Goal: Information Seeking & Learning: Learn about a topic

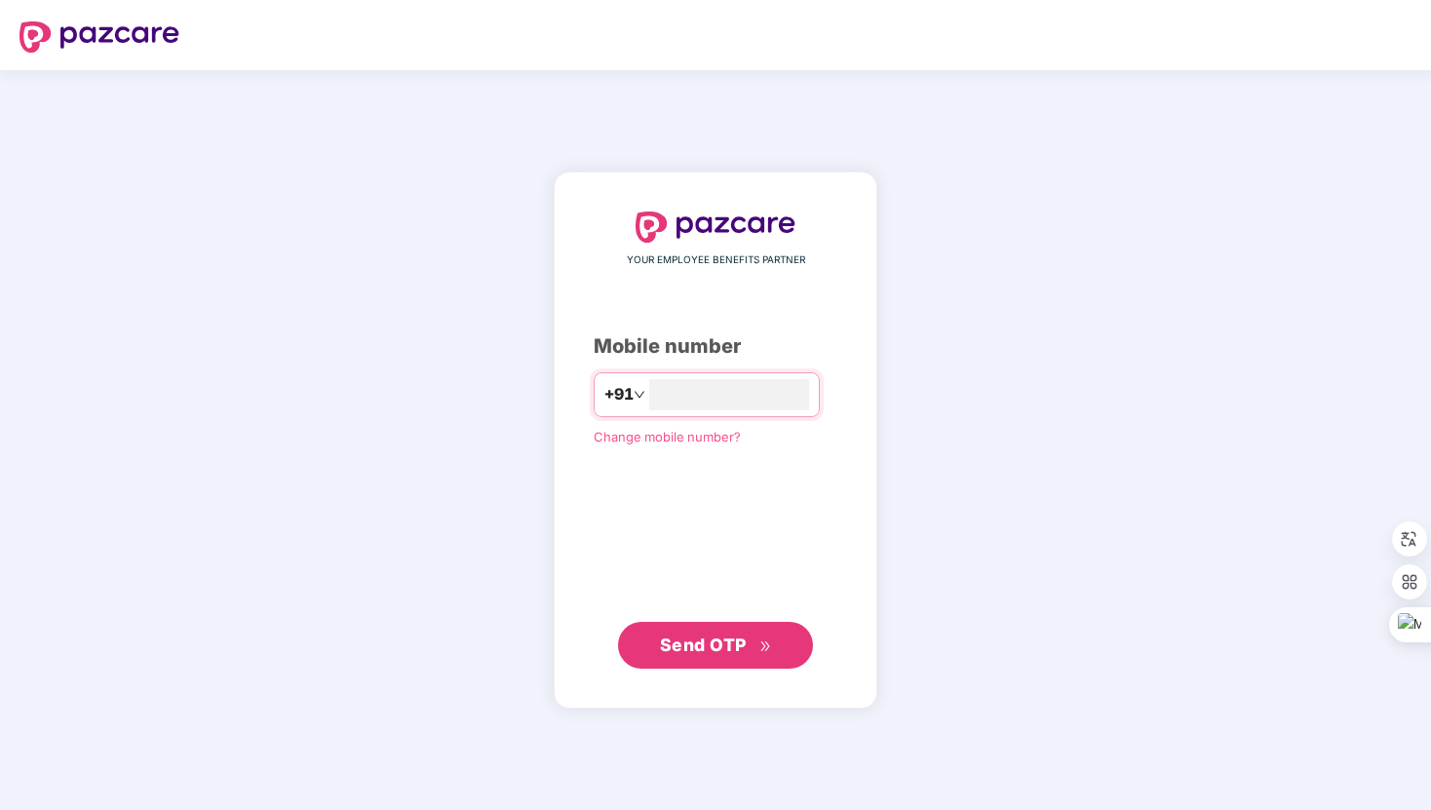
type input "**********"
click at [735, 648] on span "Send OTP" at bounding box center [703, 644] width 87 height 20
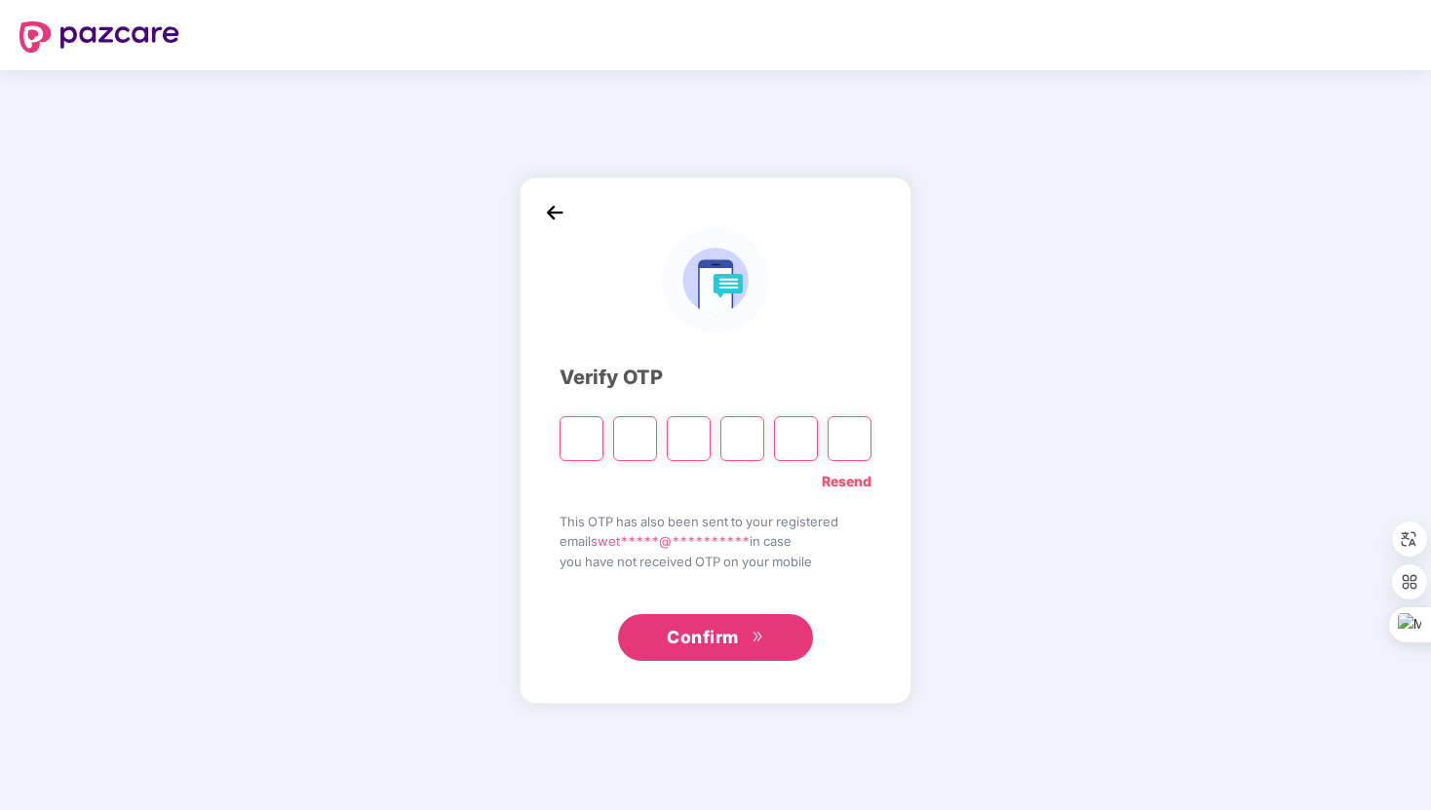
type input "*"
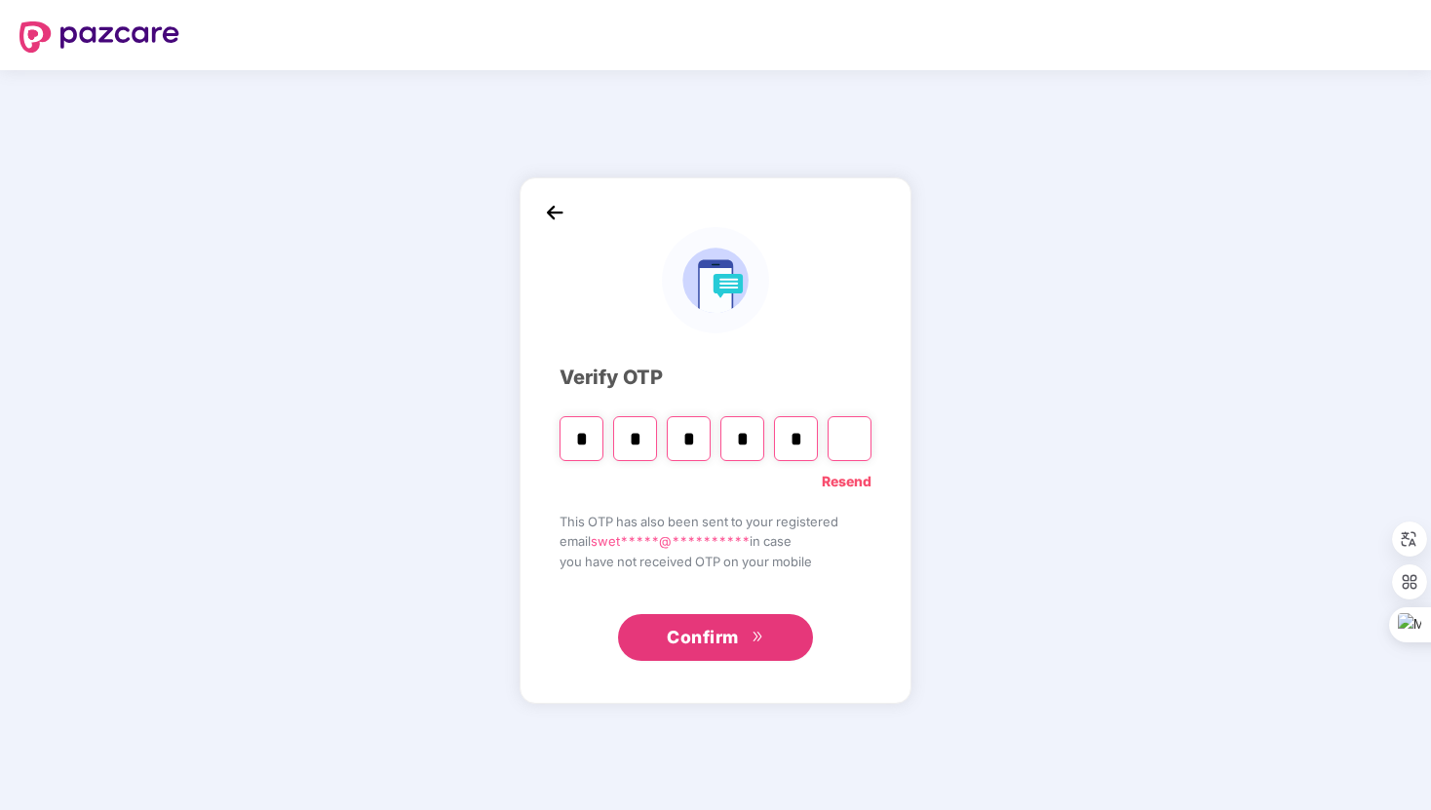
type input "*"
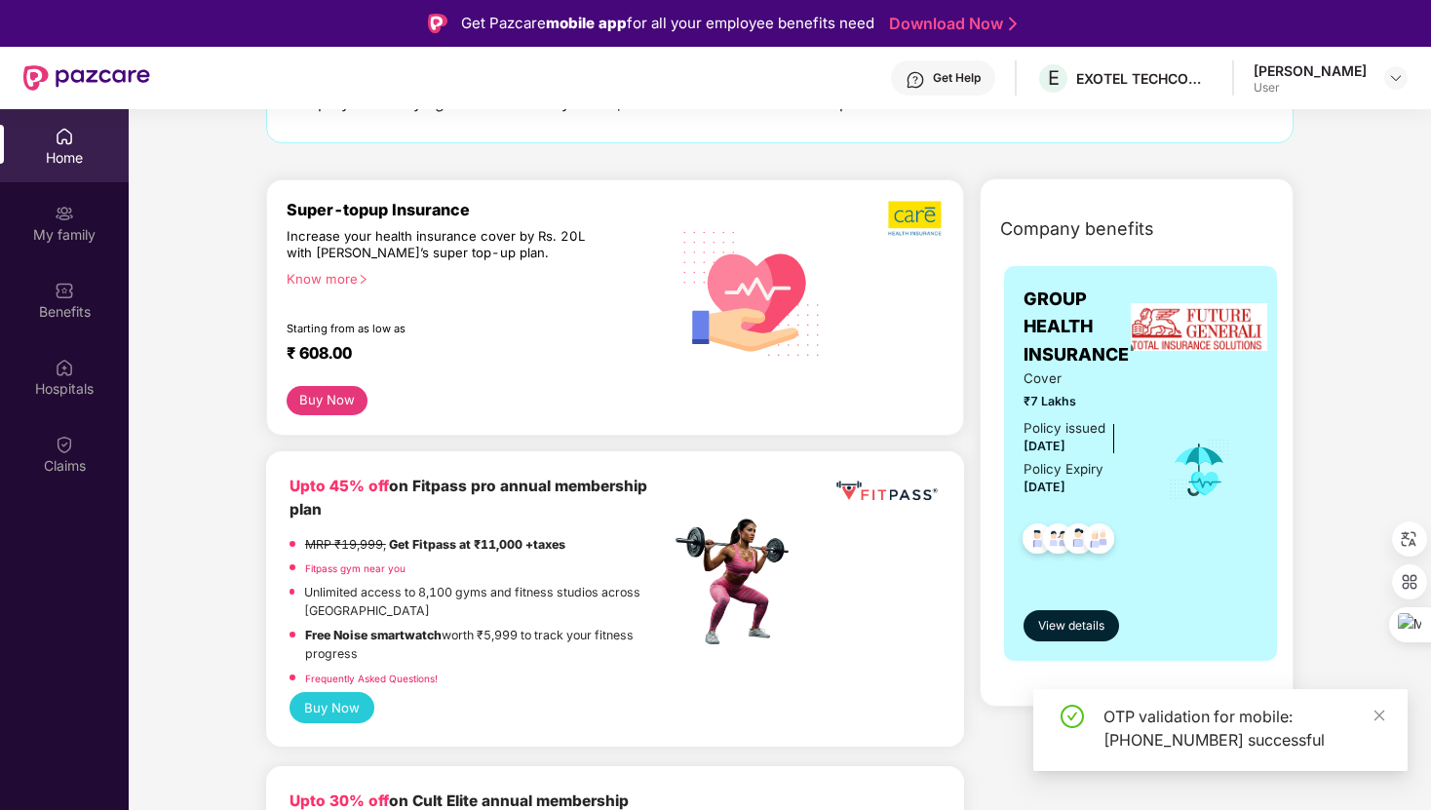
scroll to position [152, 0]
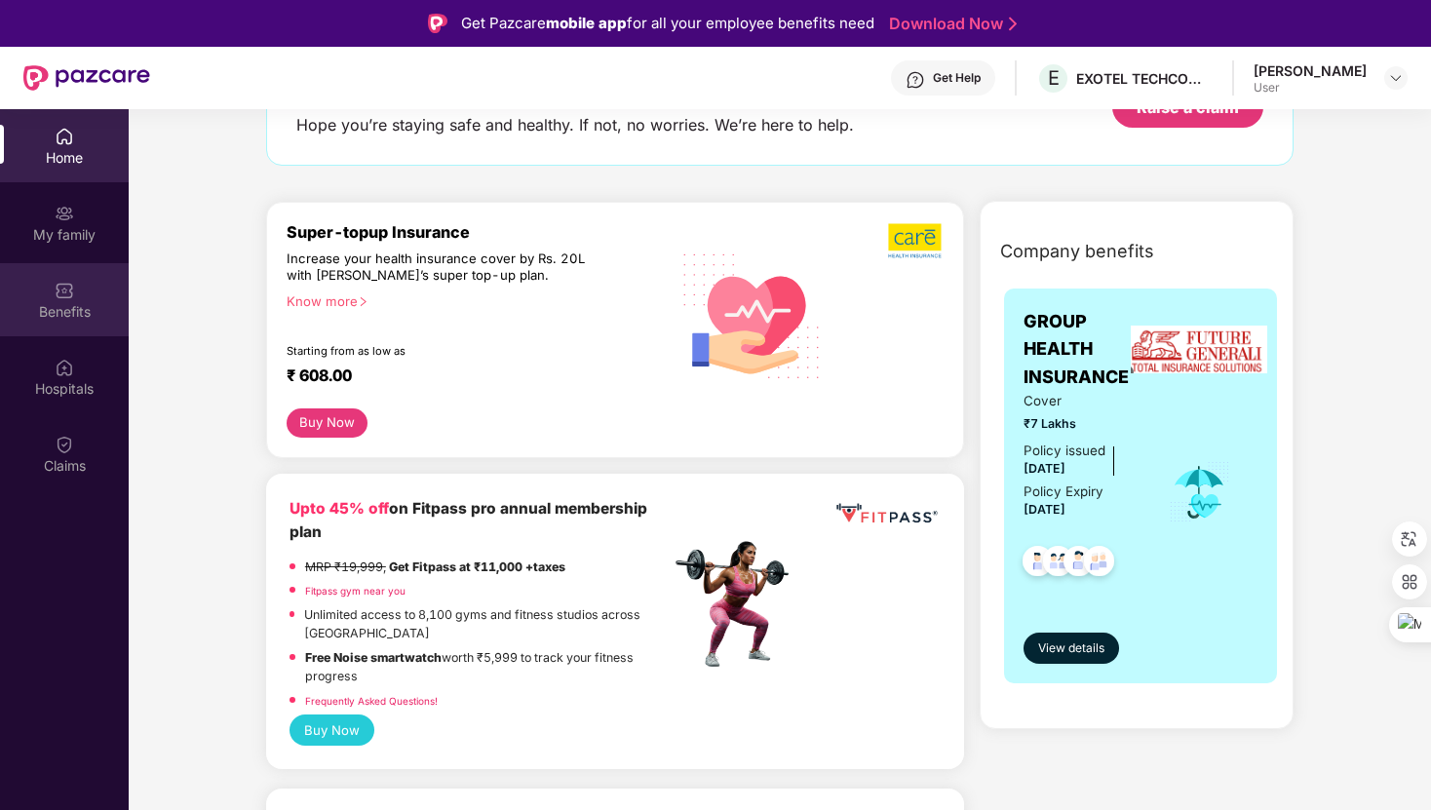
click at [73, 304] on div "Benefits" at bounding box center [64, 311] width 129 height 19
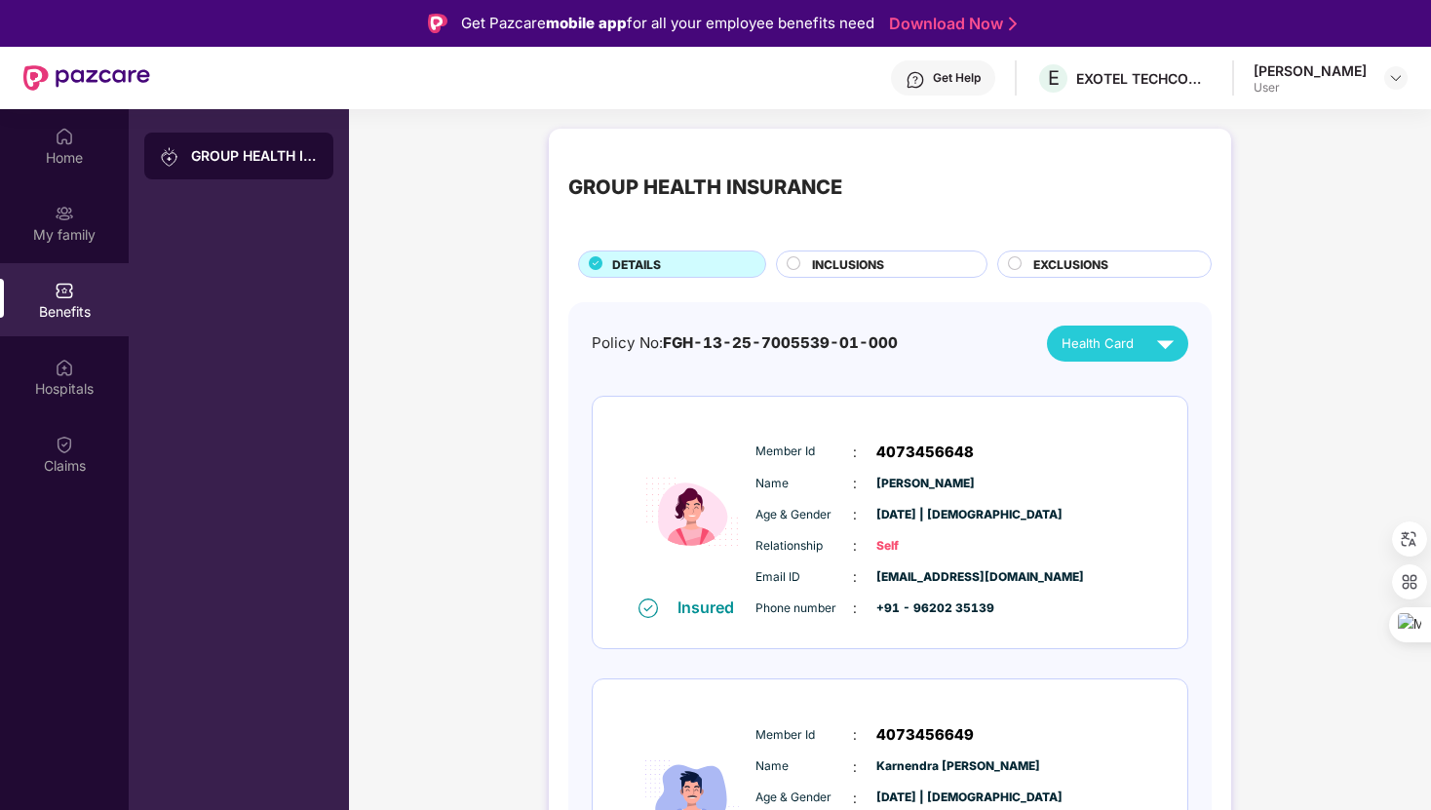
click at [821, 260] on span "INCLUSIONS" at bounding box center [848, 264] width 72 height 19
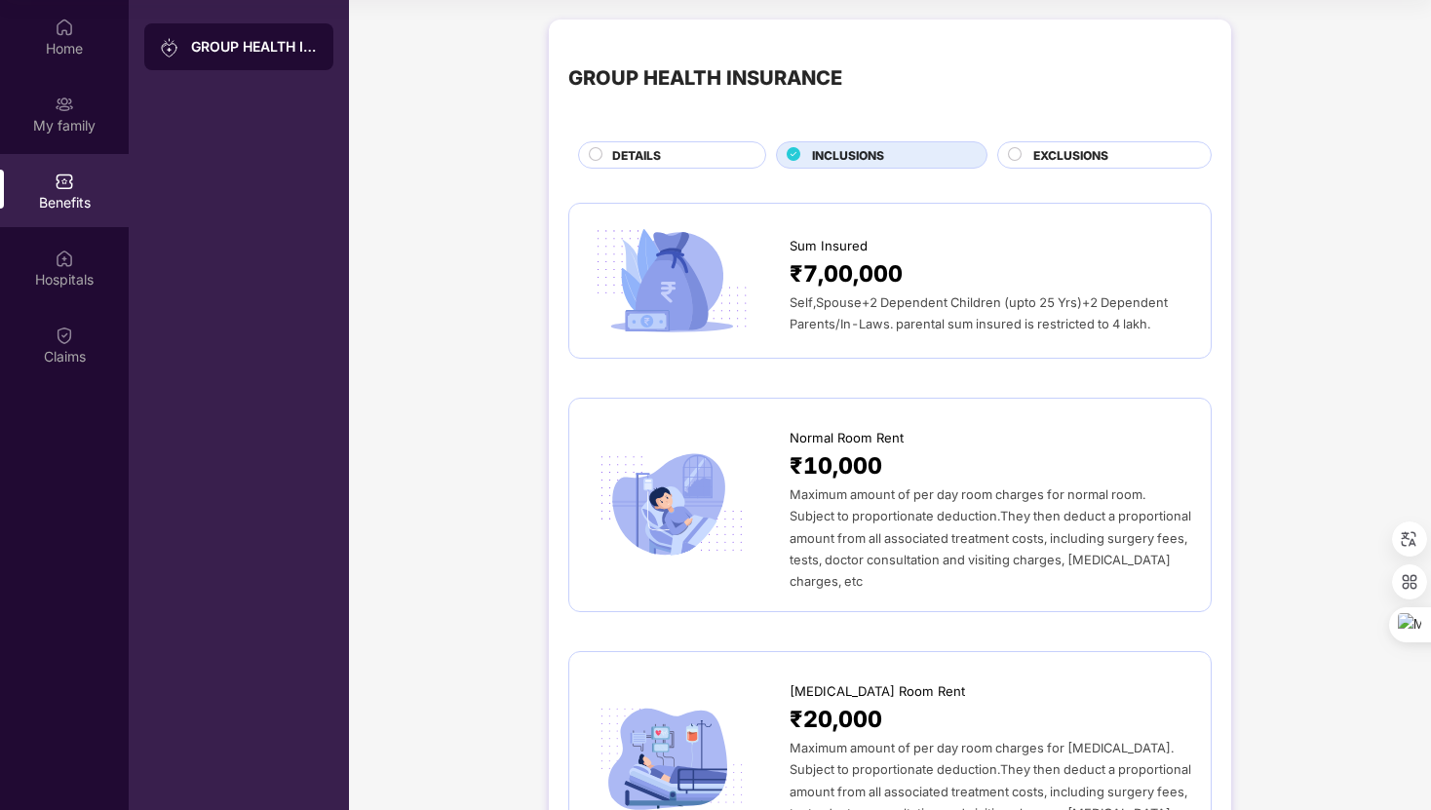
click at [660, 156] on span "DETAILS" at bounding box center [636, 155] width 49 height 19
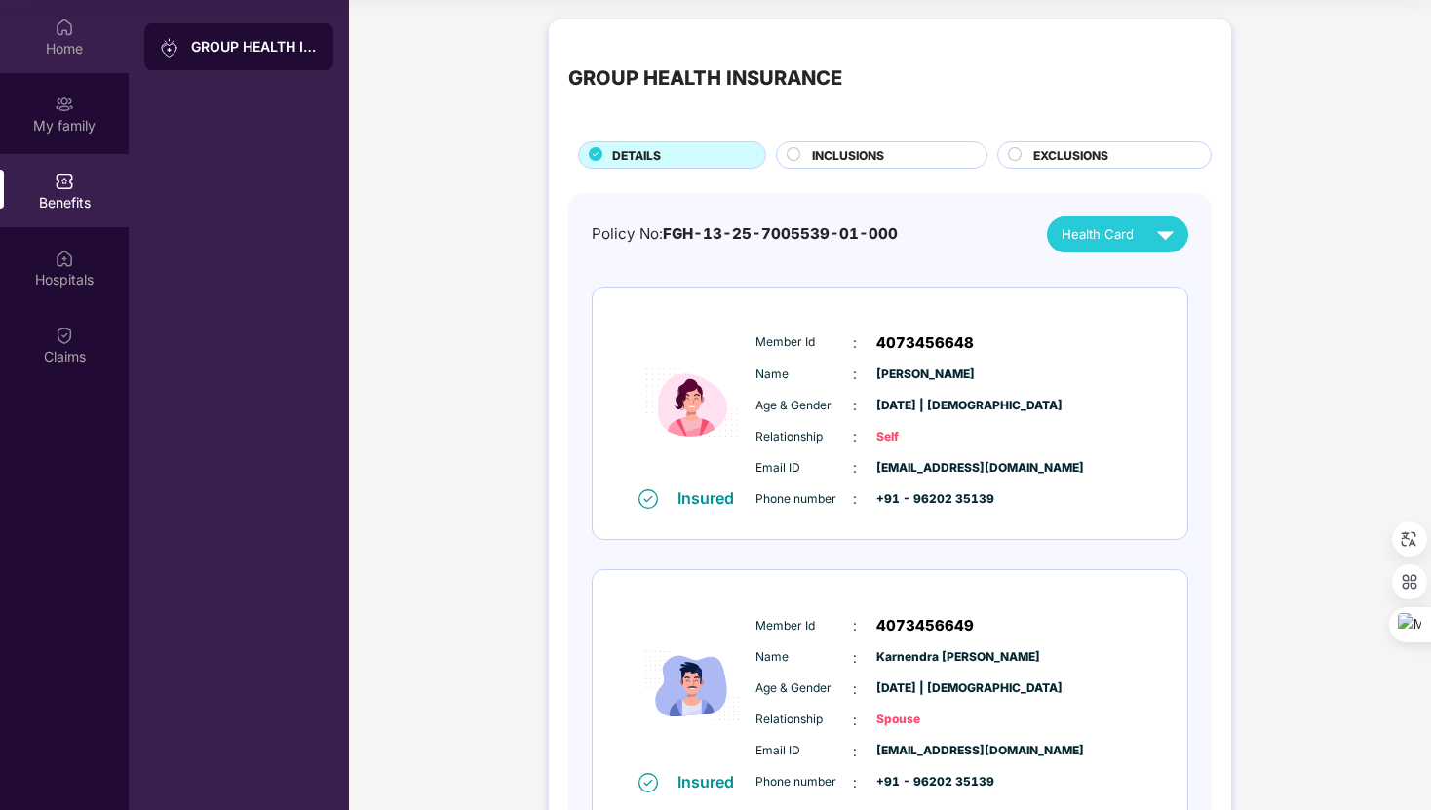
click at [67, 31] on img at bounding box center [64, 27] width 19 height 19
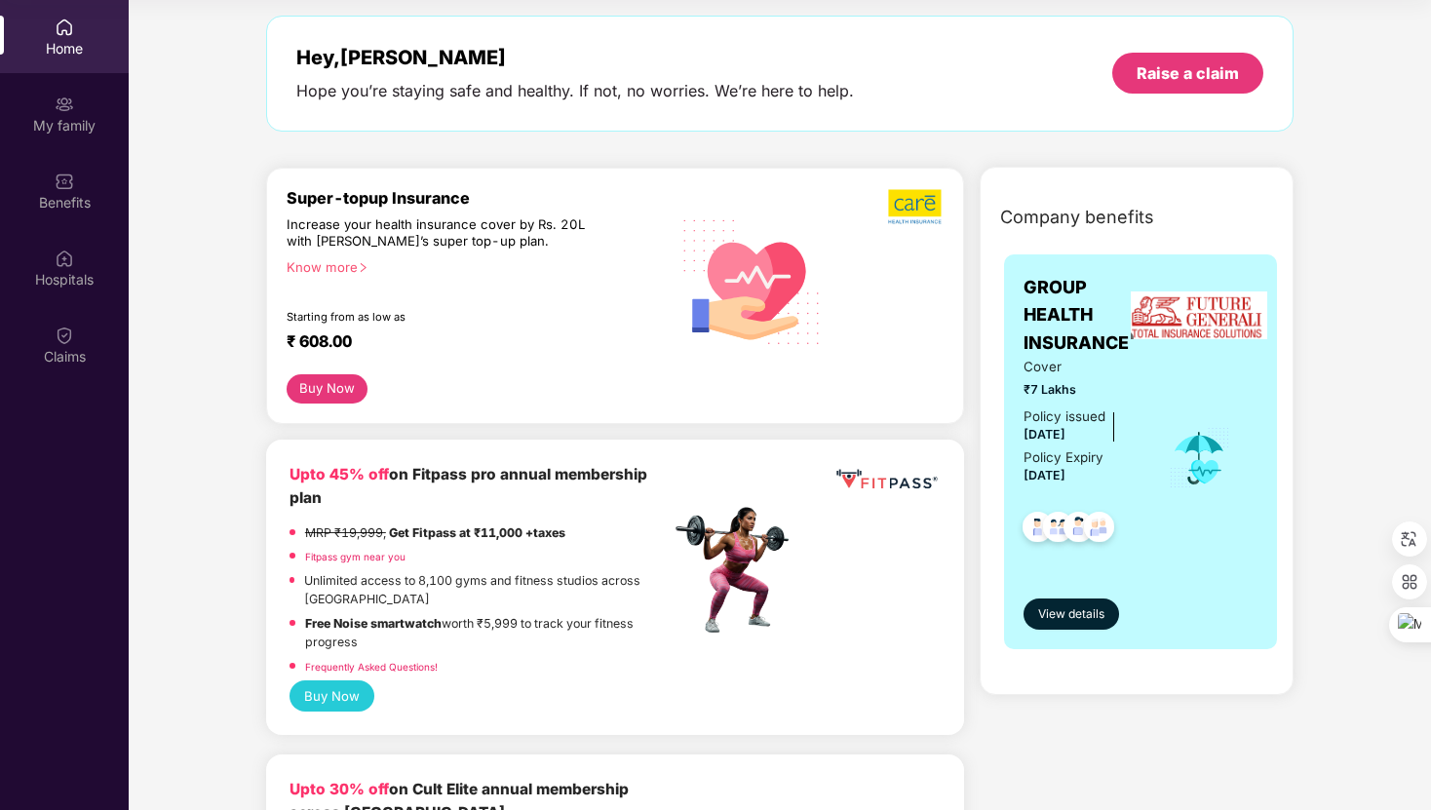
scroll to position [82, 0]
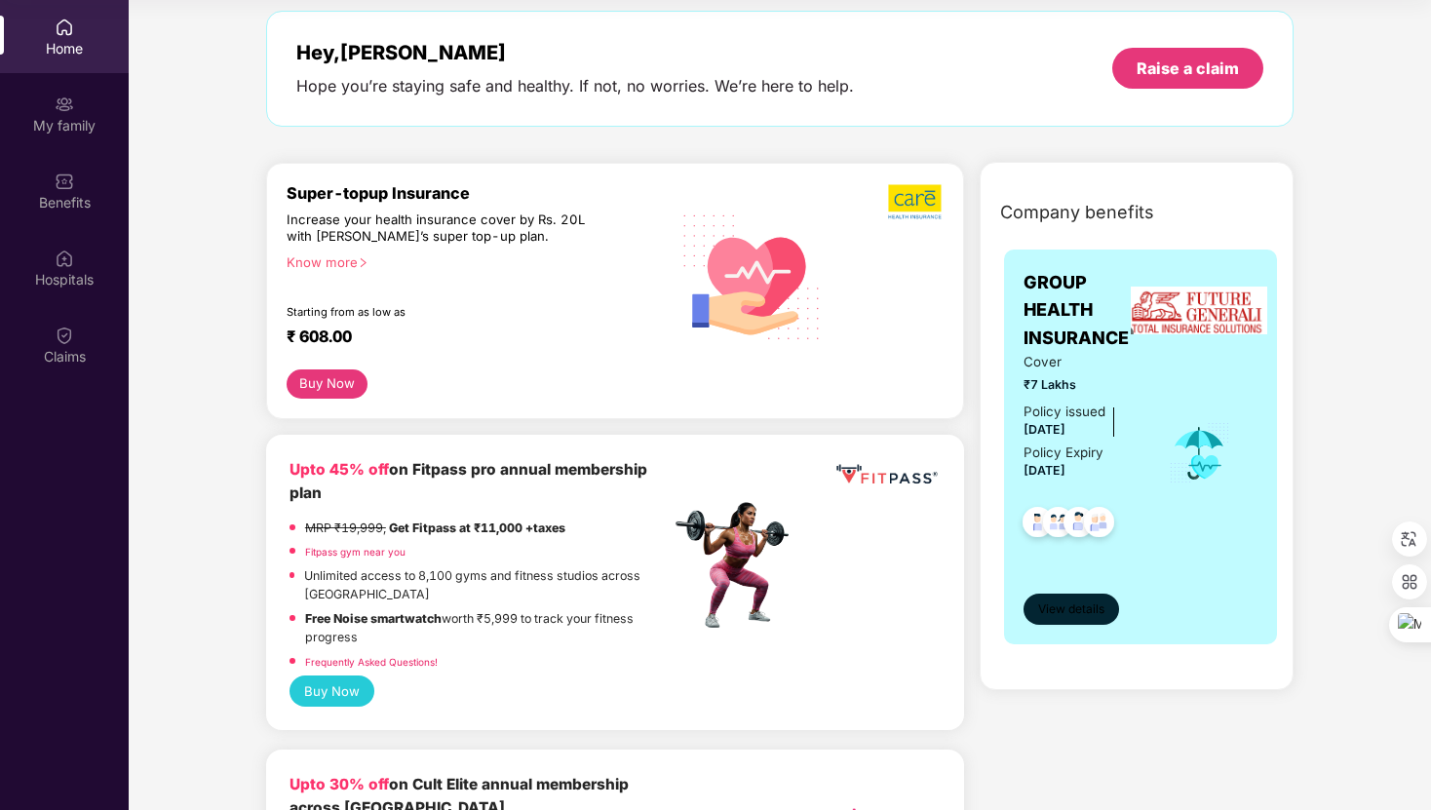
click at [1075, 614] on span "View details" at bounding box center [1071, 610] width 66 height 19
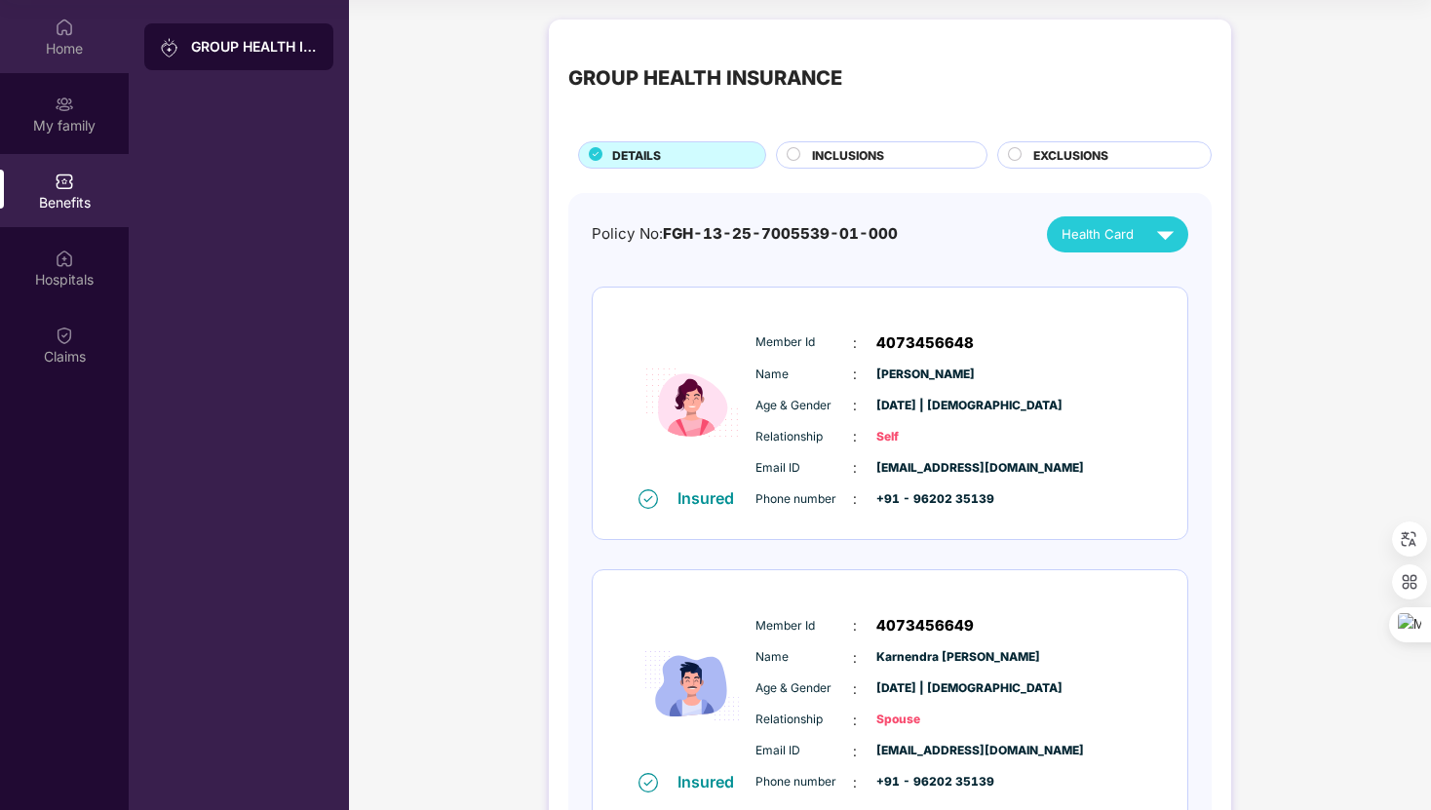
click at [67, 49] on div "Home" at bounding box center [64, 48] width 129 height 19
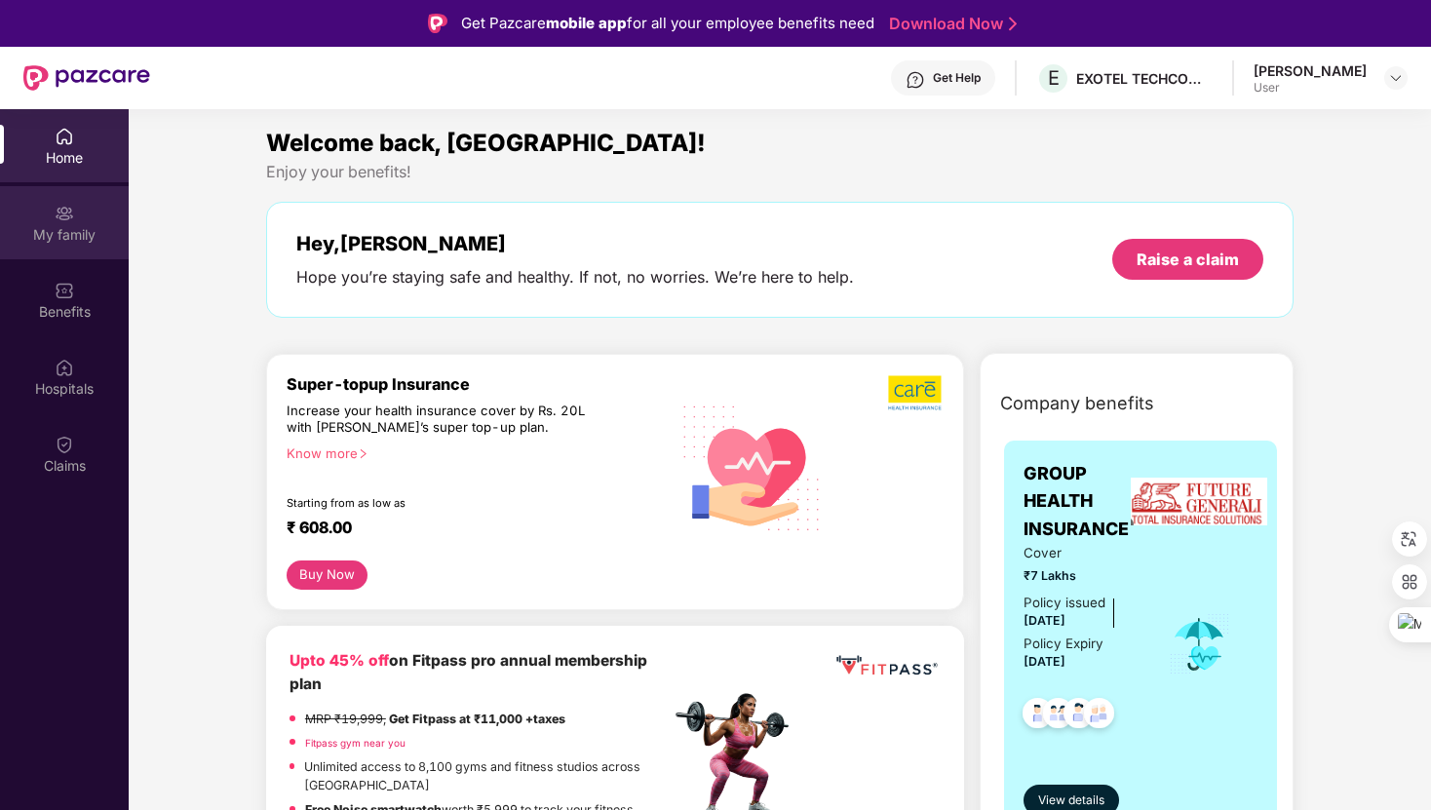
click at [57, 226] on div "My family" at bounding box center [64, 234] width 129 height 19
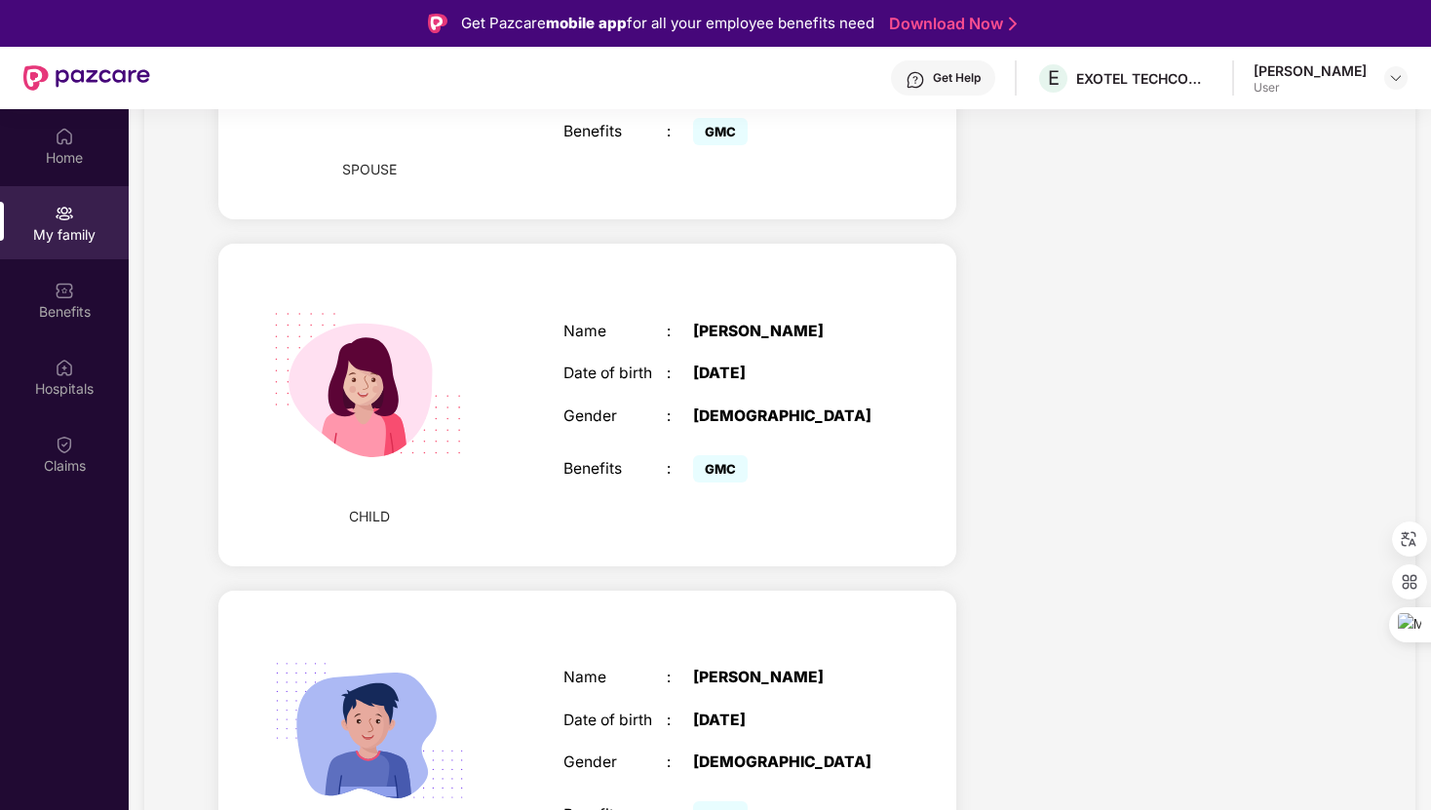
scroll to position [784, 0]
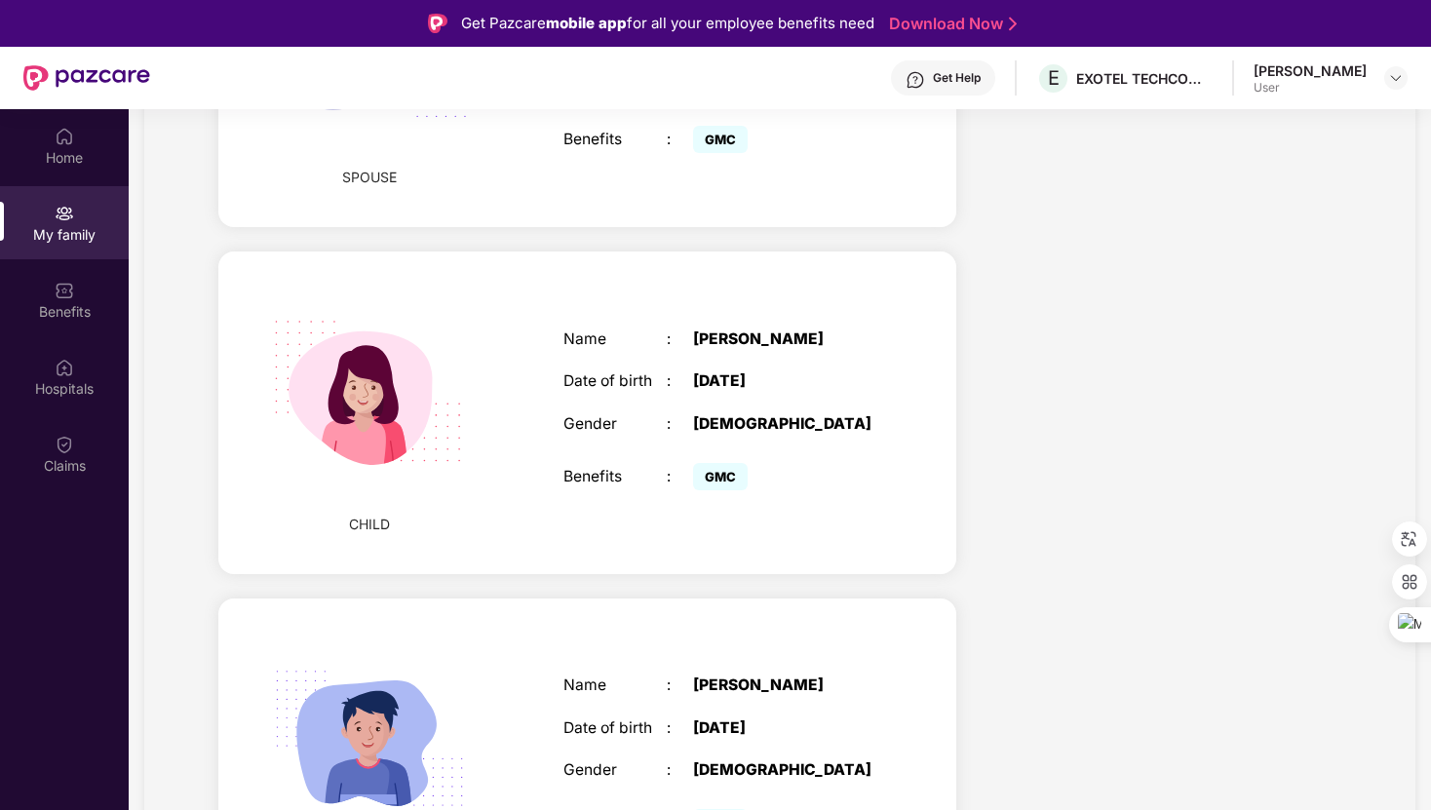
click at [693, 423] on div "Name : [PERSON_NAME] Date of birth : [DEMOGRAPHIC_DATA] Gender : [DEMOGRAPHIC_D…" at bounding box center [718, 413] width 349 height 214
click at [65, 314] on div "Benefits" at bounding box center [64, 311] width 129 height 19
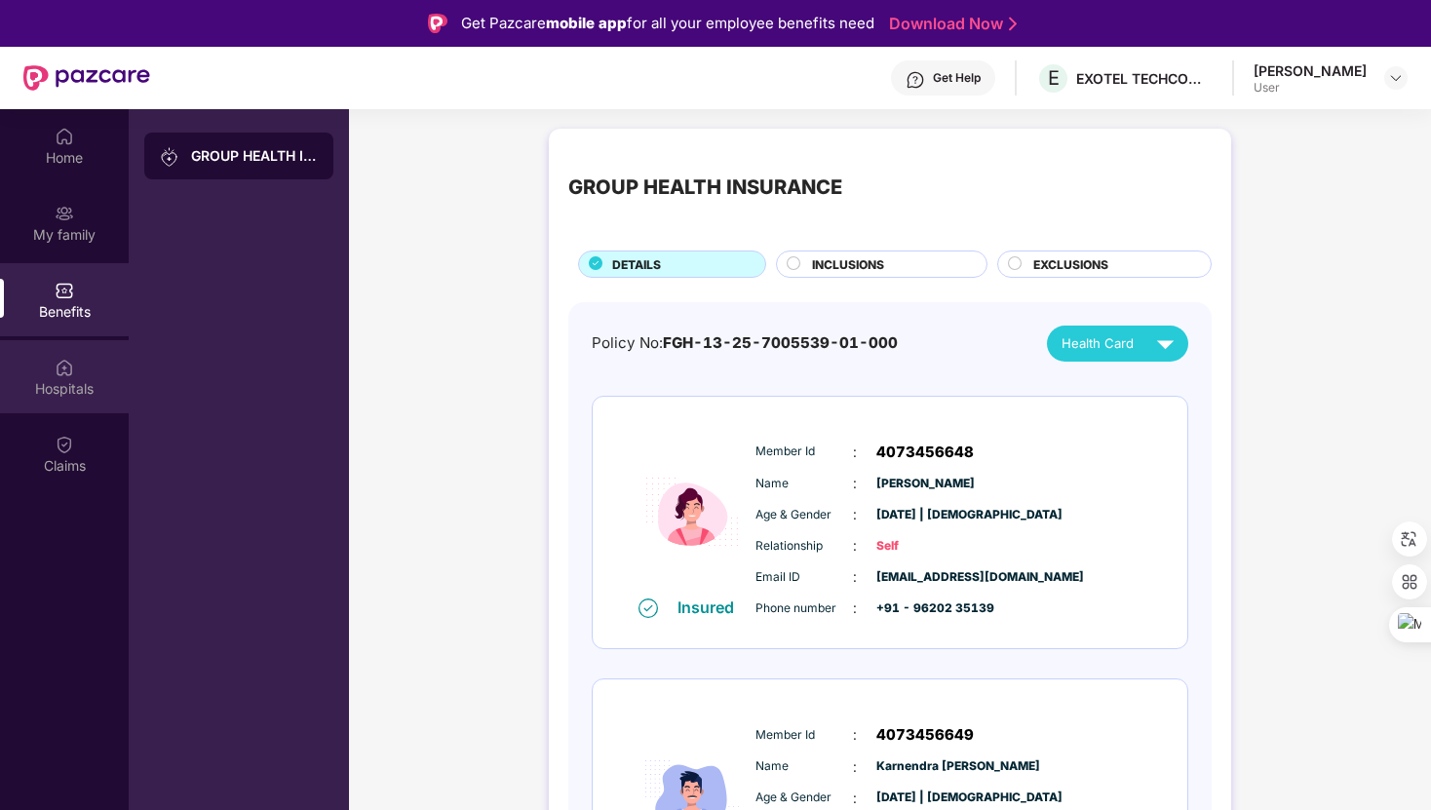
click at [72, 372] on img at bounding box center [64, 367] width 19 height 19
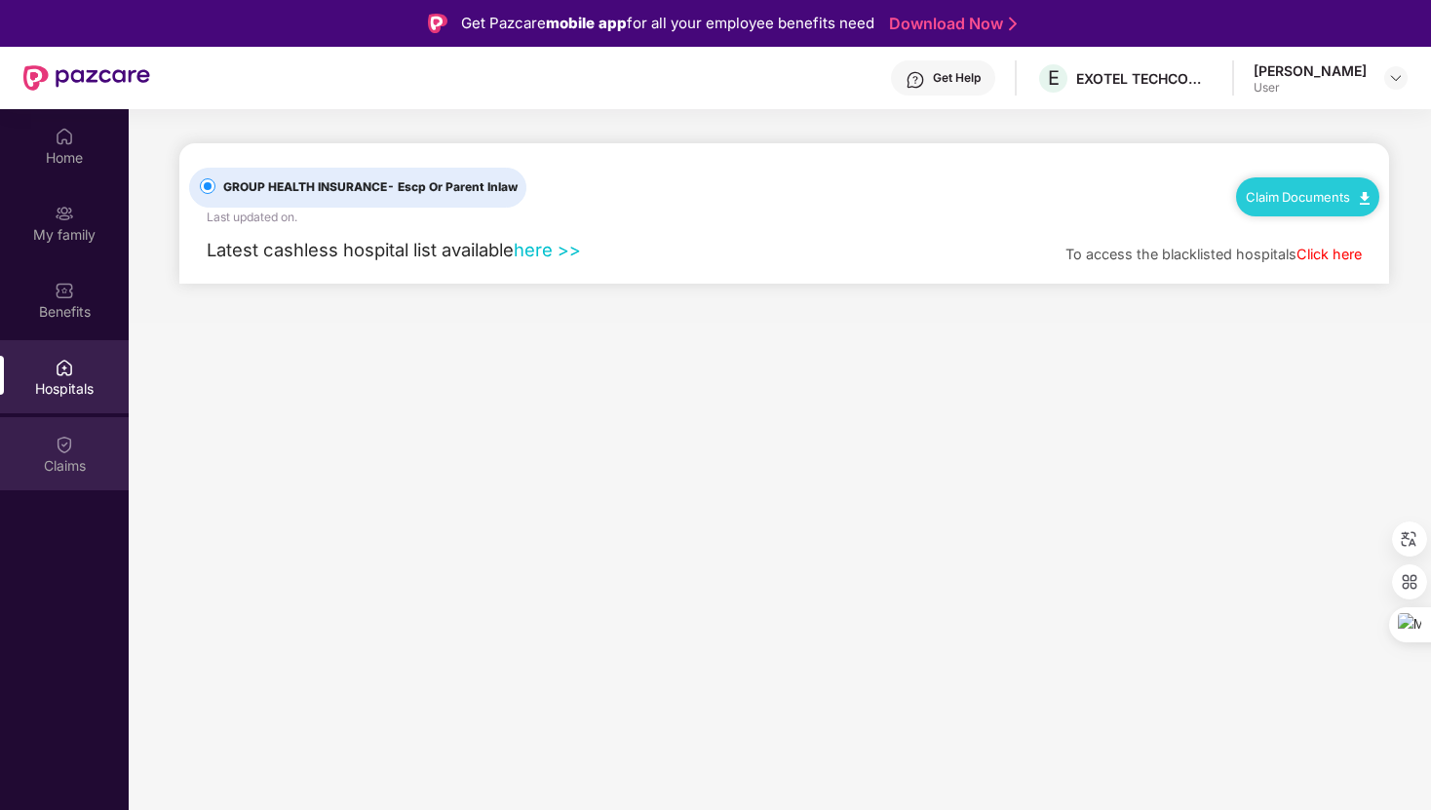
click at [69, 435] on img at bounding box center [64, 444] width 19 height 19
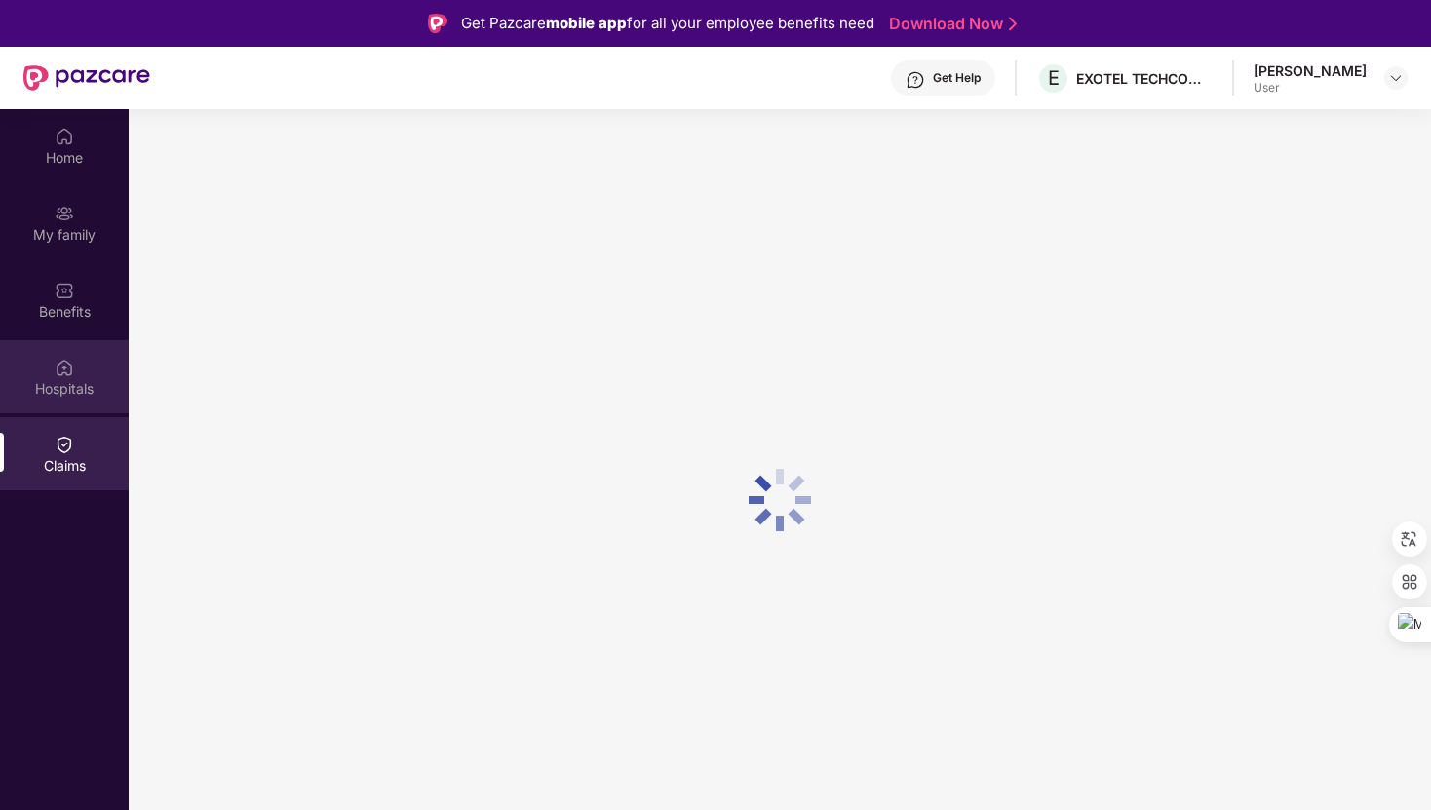
click at [69, 374] on img at bounding box center [64, 367] width 19 height 19
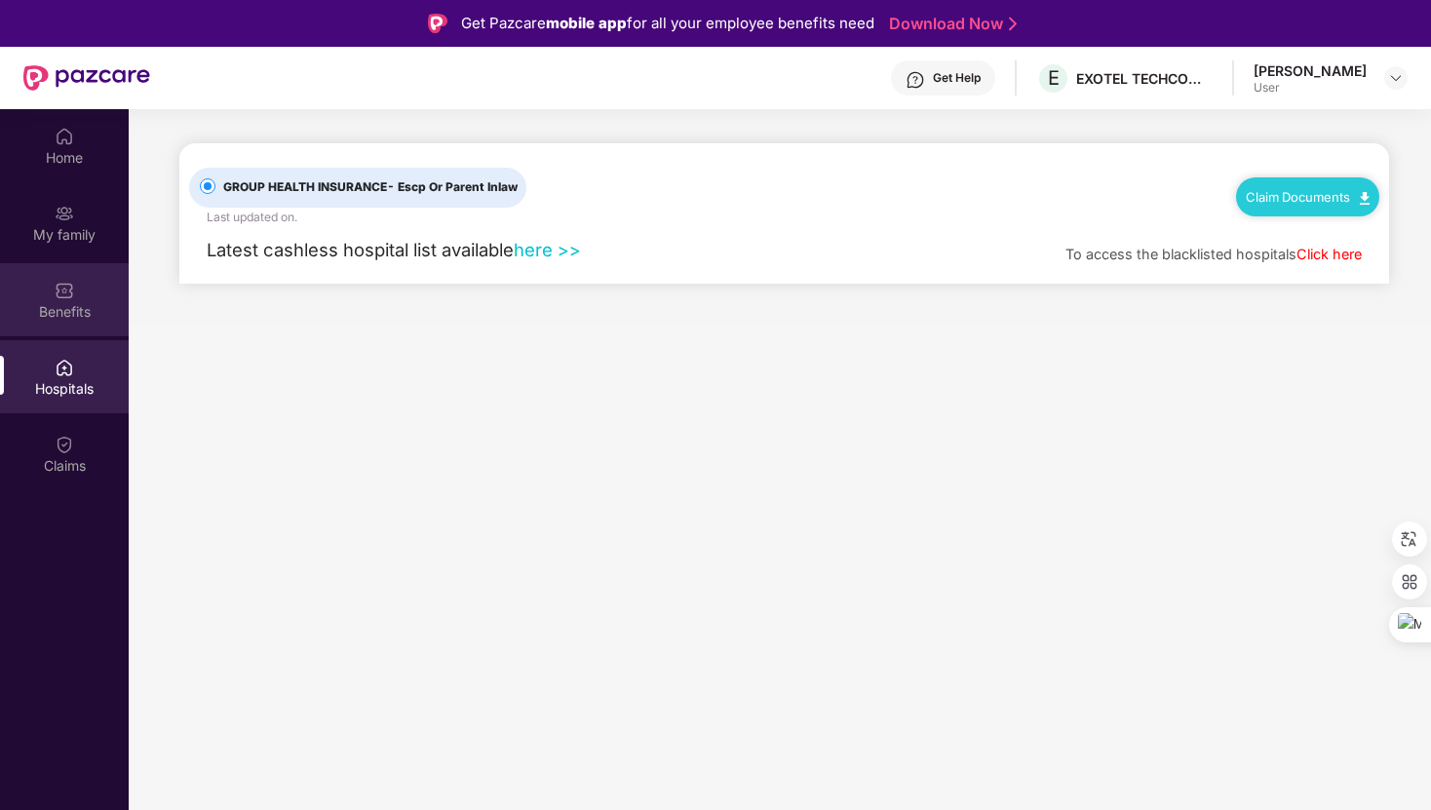
click at [69, 296] on img at bounding box center [64, 290] width 19 height 19
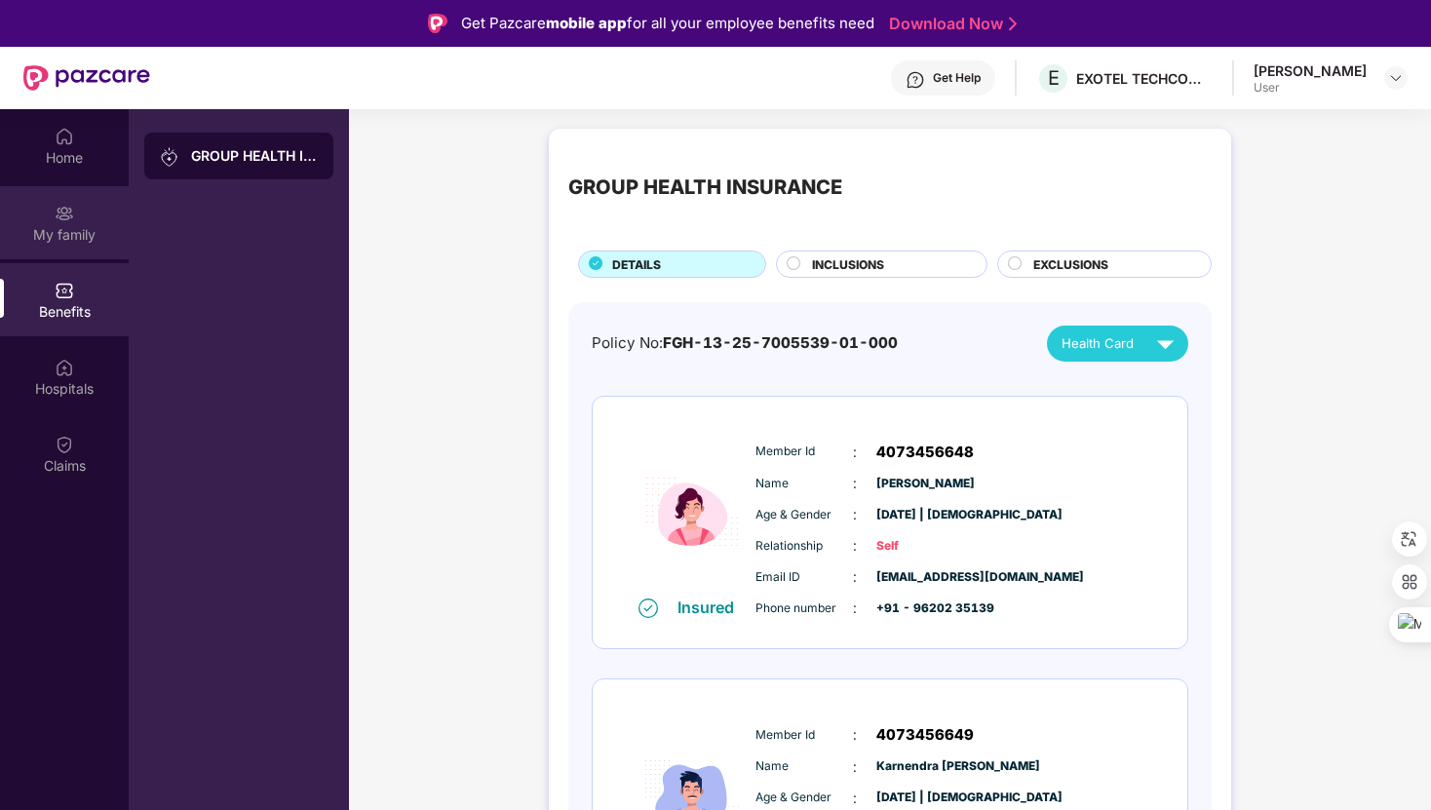
click at [63, 235] on div "My family" at bounding box center [64, 234] width 129 height 19
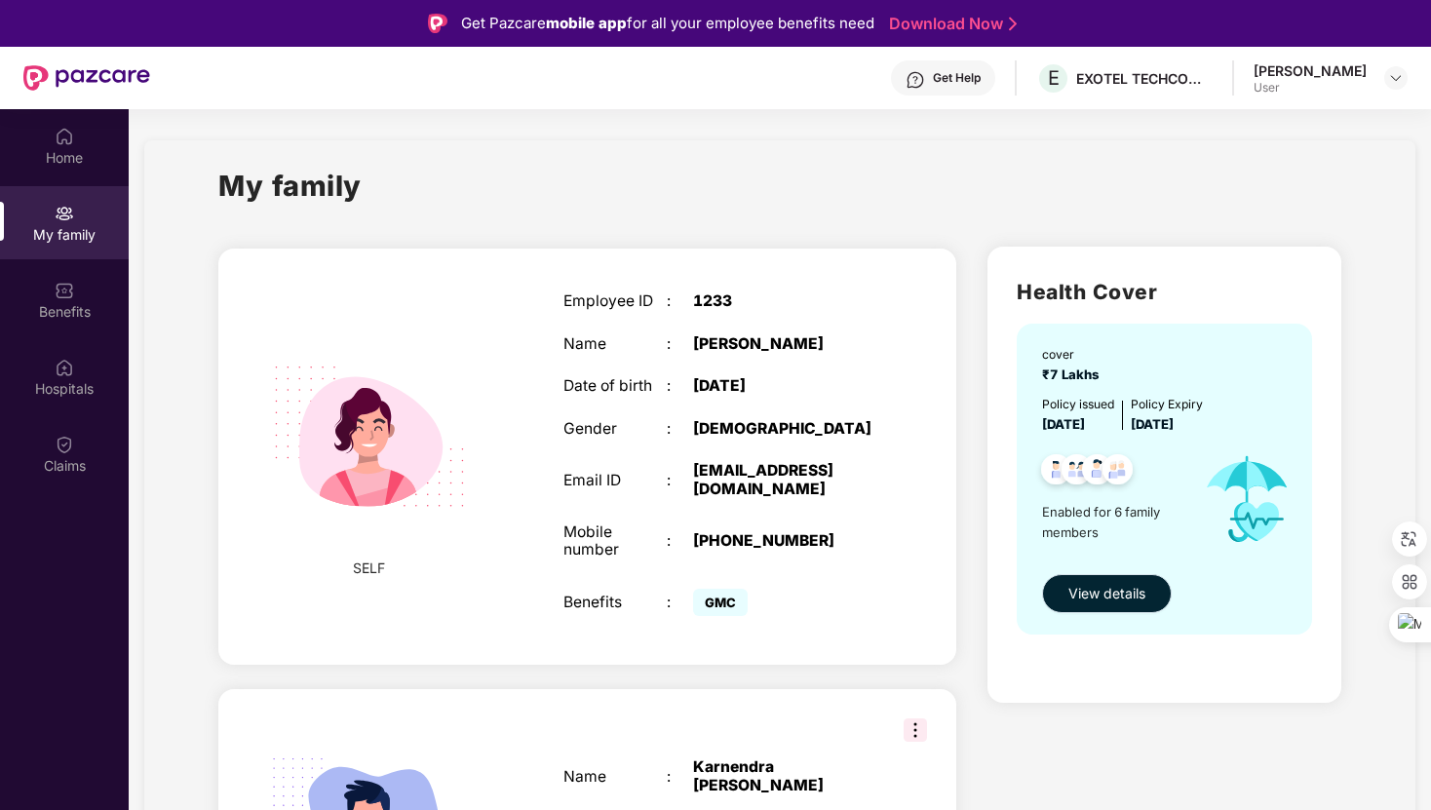
click at [1125, 591] on span "View details" at bounding box center [1107, 593] width 77 height 21
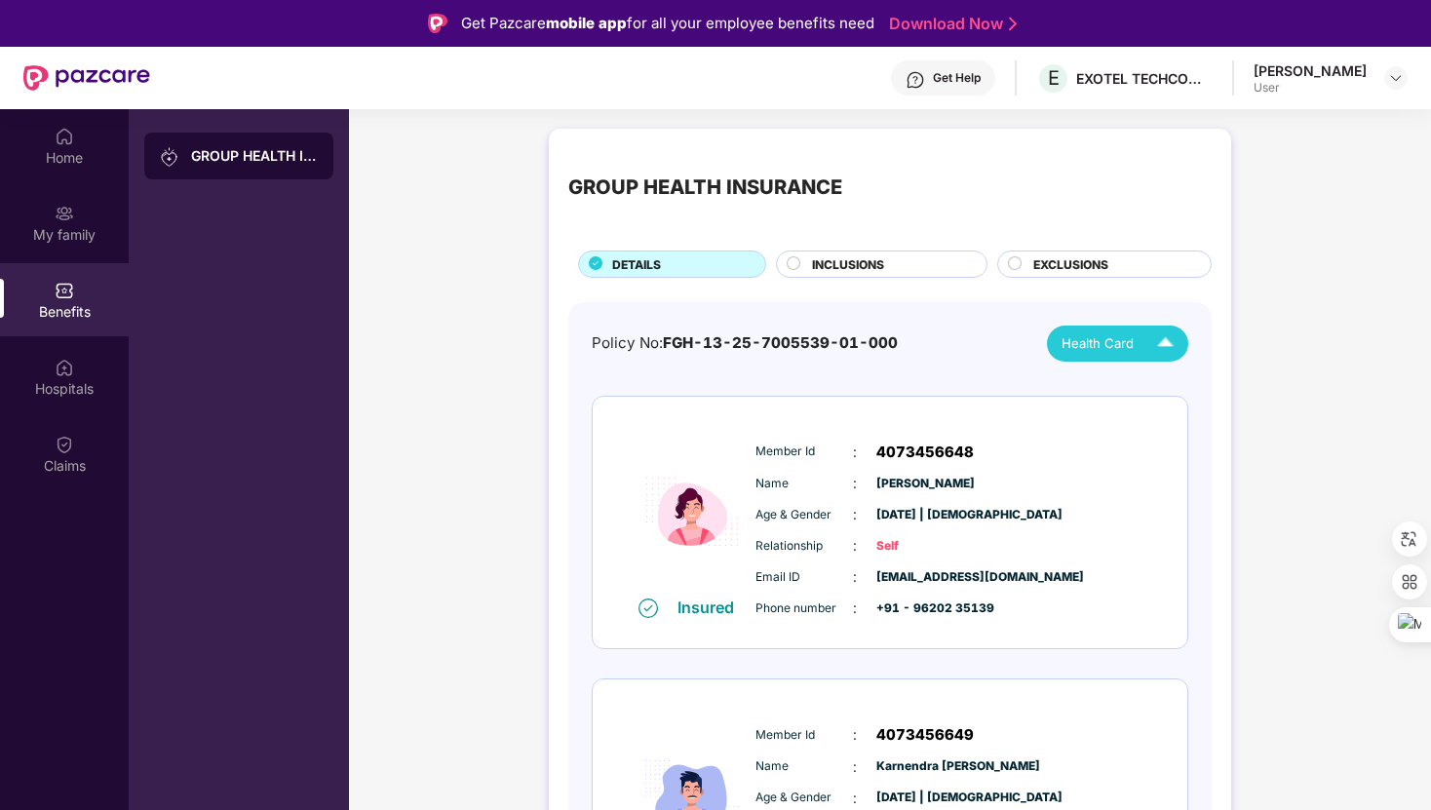
click at [1146, 347] on div "Health Card" at bounding box center [1122, 344] width 121 height 34
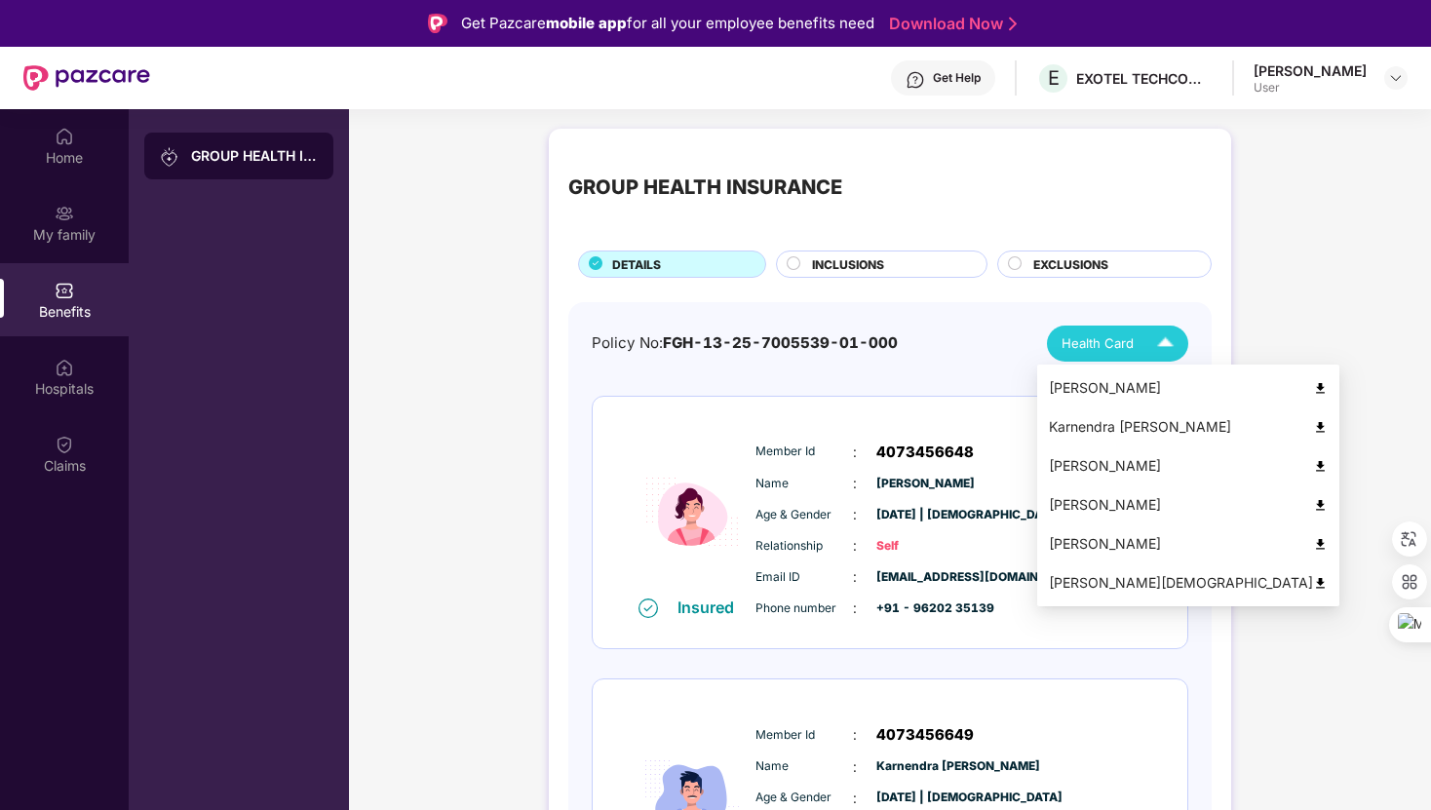
click at [1076, 507] on div "[PERSON_NAME]" at bounding box center [1188, 504] width 279 height 21
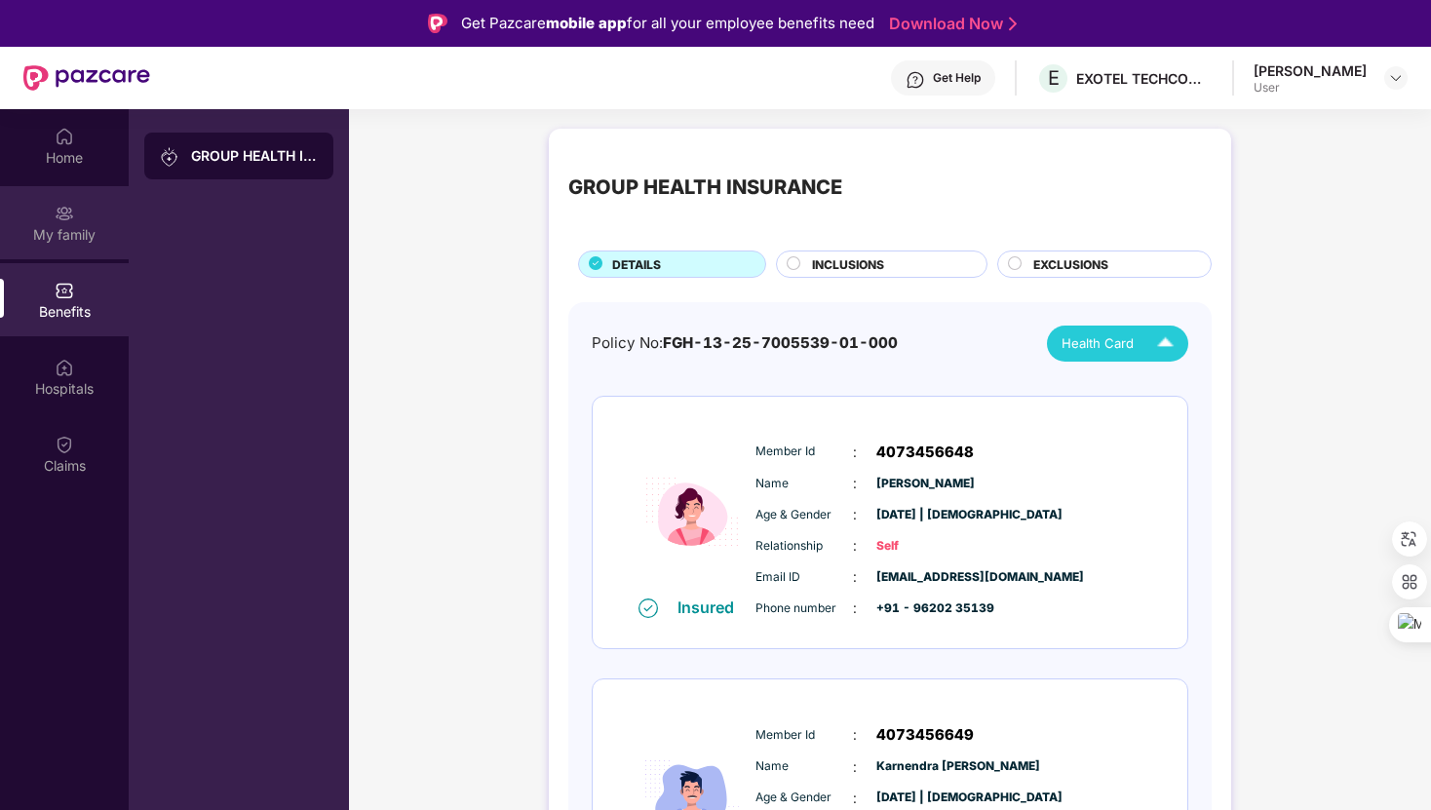
click at [74, 213] on div "My family" at bounding box center [64, 222] width 129 height 73
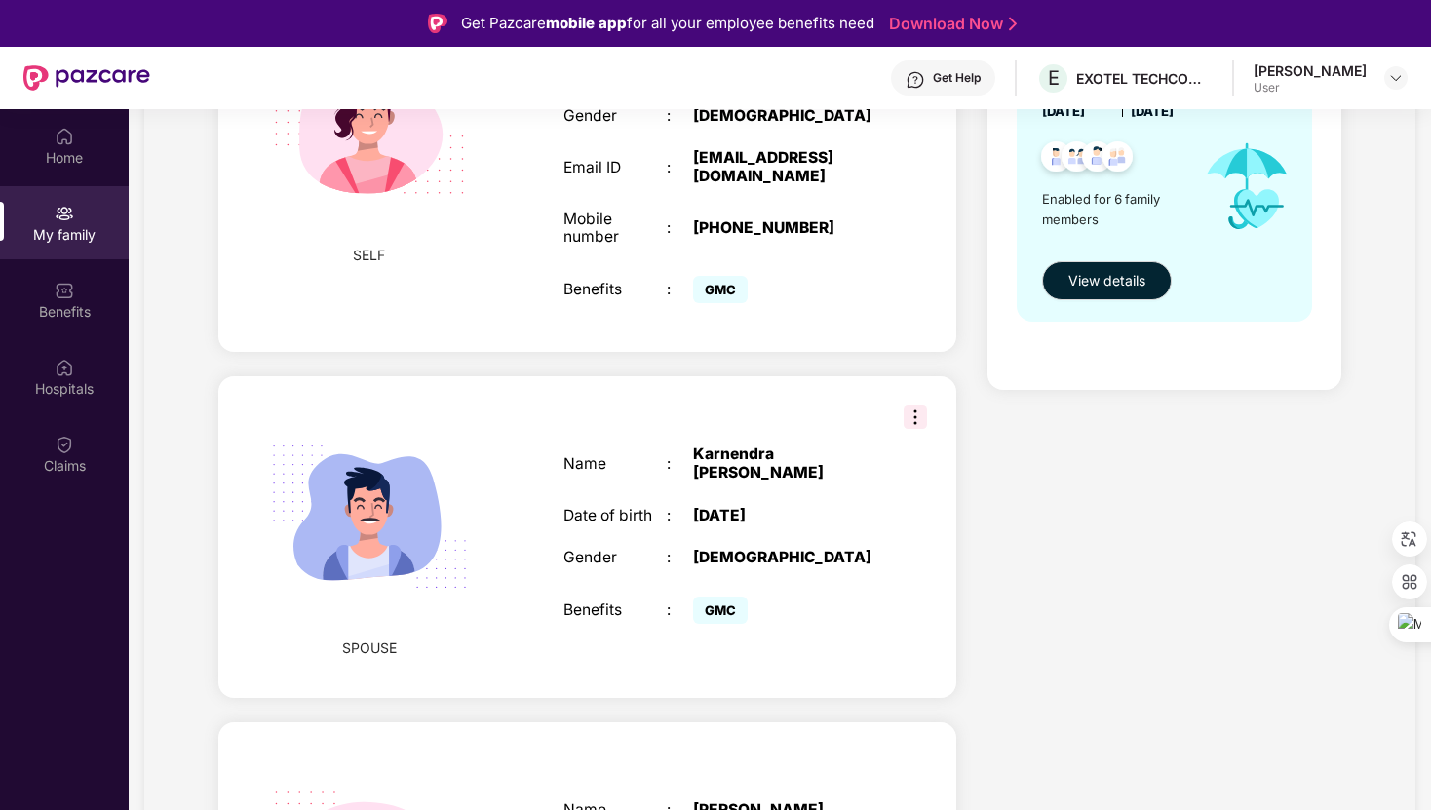
scroll to position [325, 0]
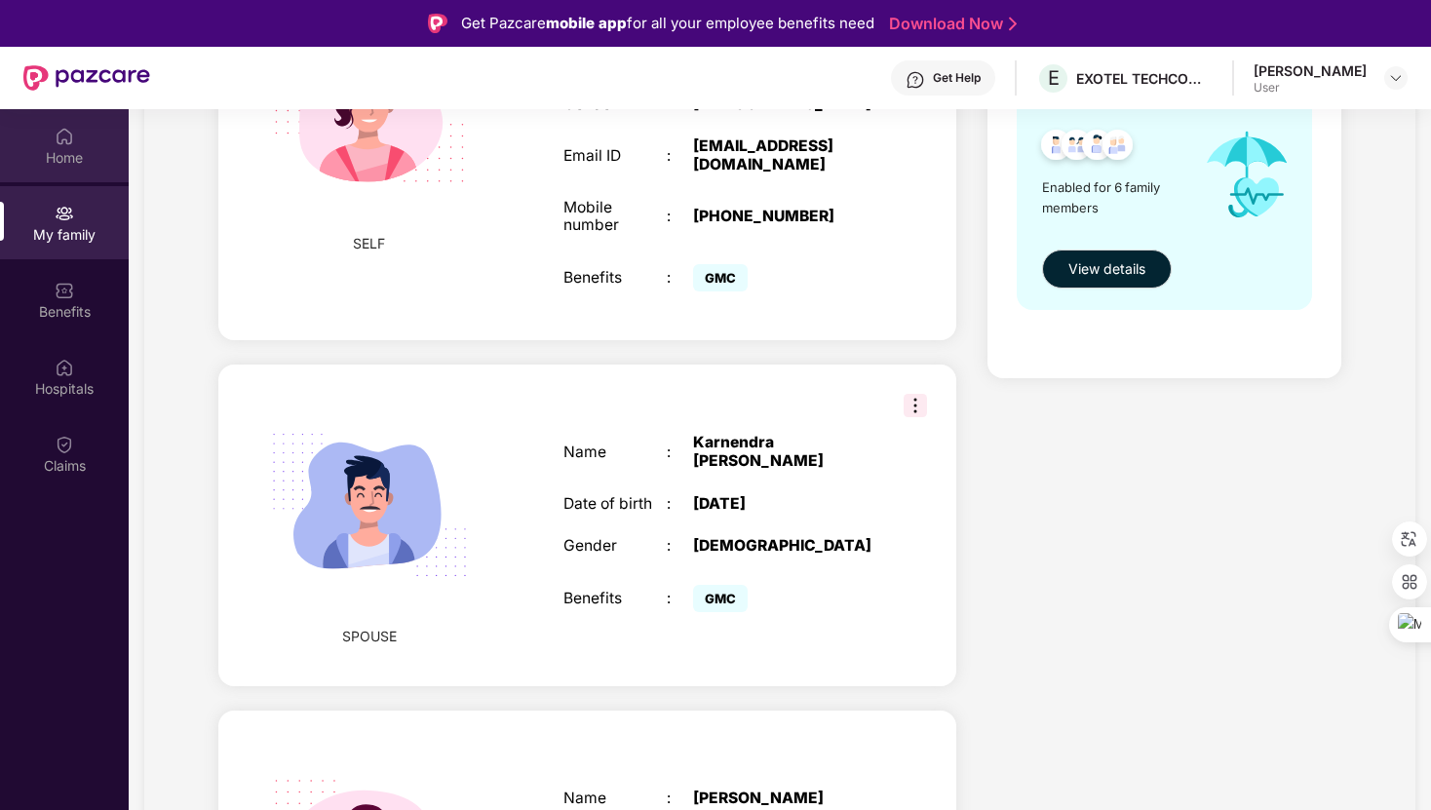
click at [64, 136] on img at bounding box center [64, 136] width 19 height 19
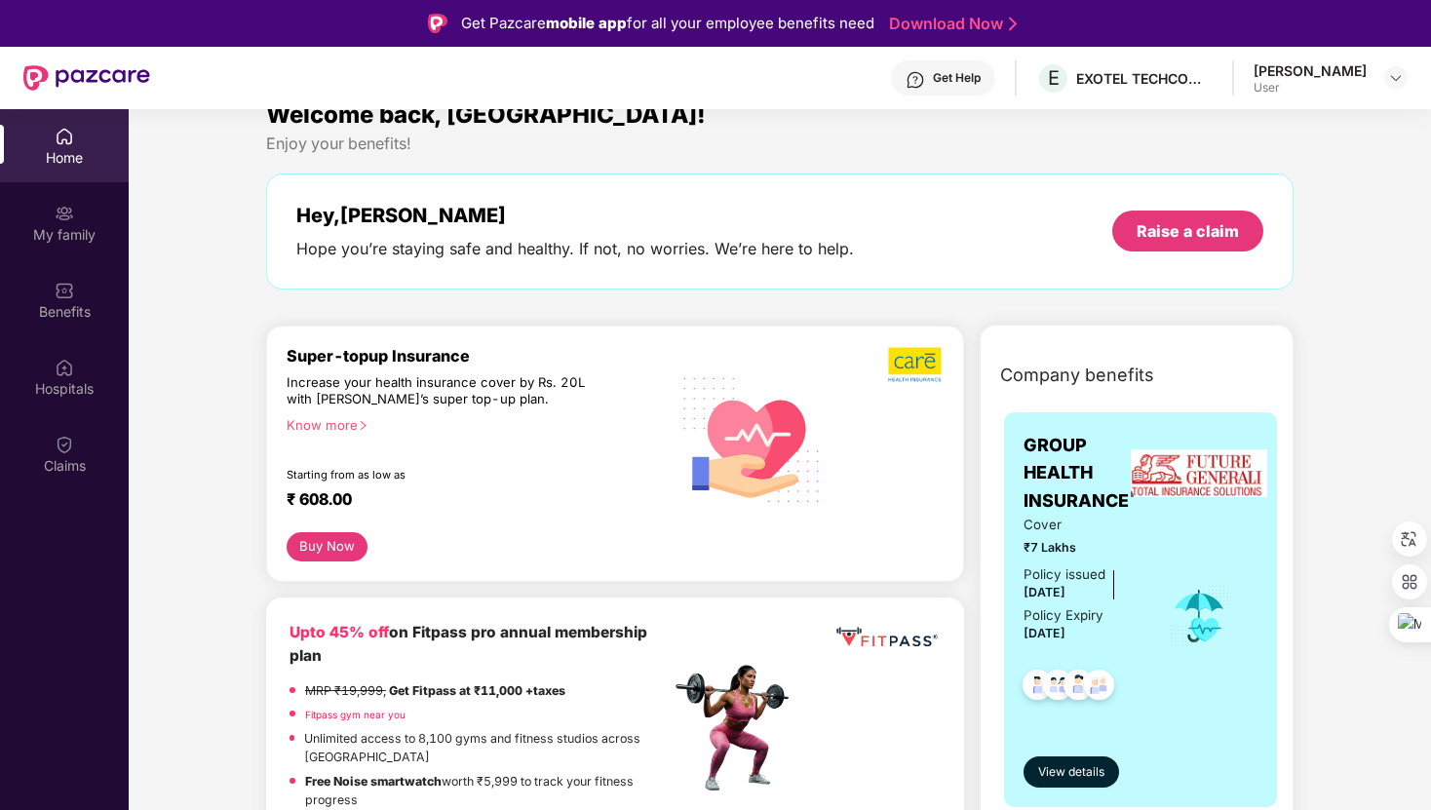
scroll to position [0, 0]
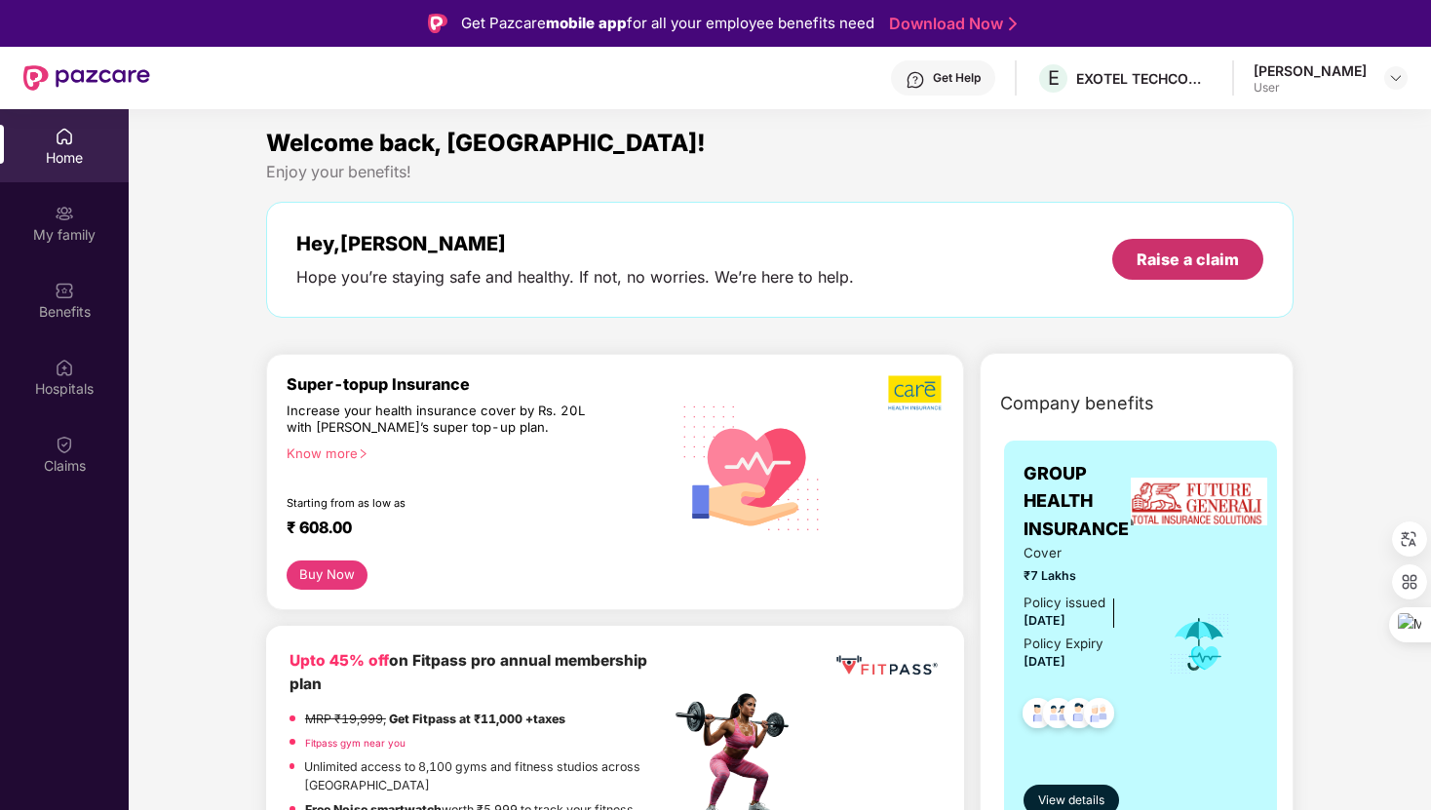
click at [1184, 249] on div "Raise a claim" at bounding box center [1188, 259] width 102 height 21
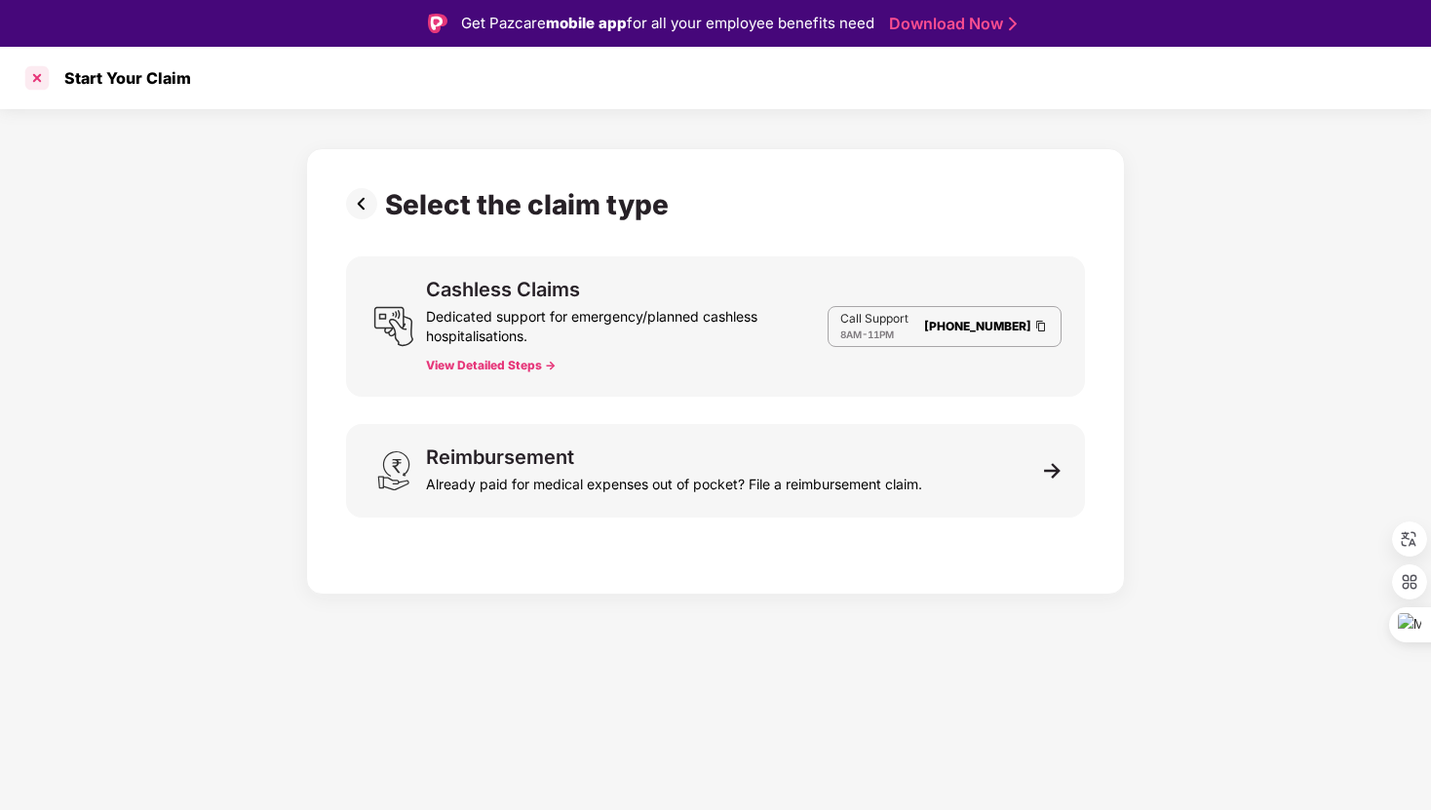
click at [38, 79] on div at bounding box center [36, 77] width 31 height 31
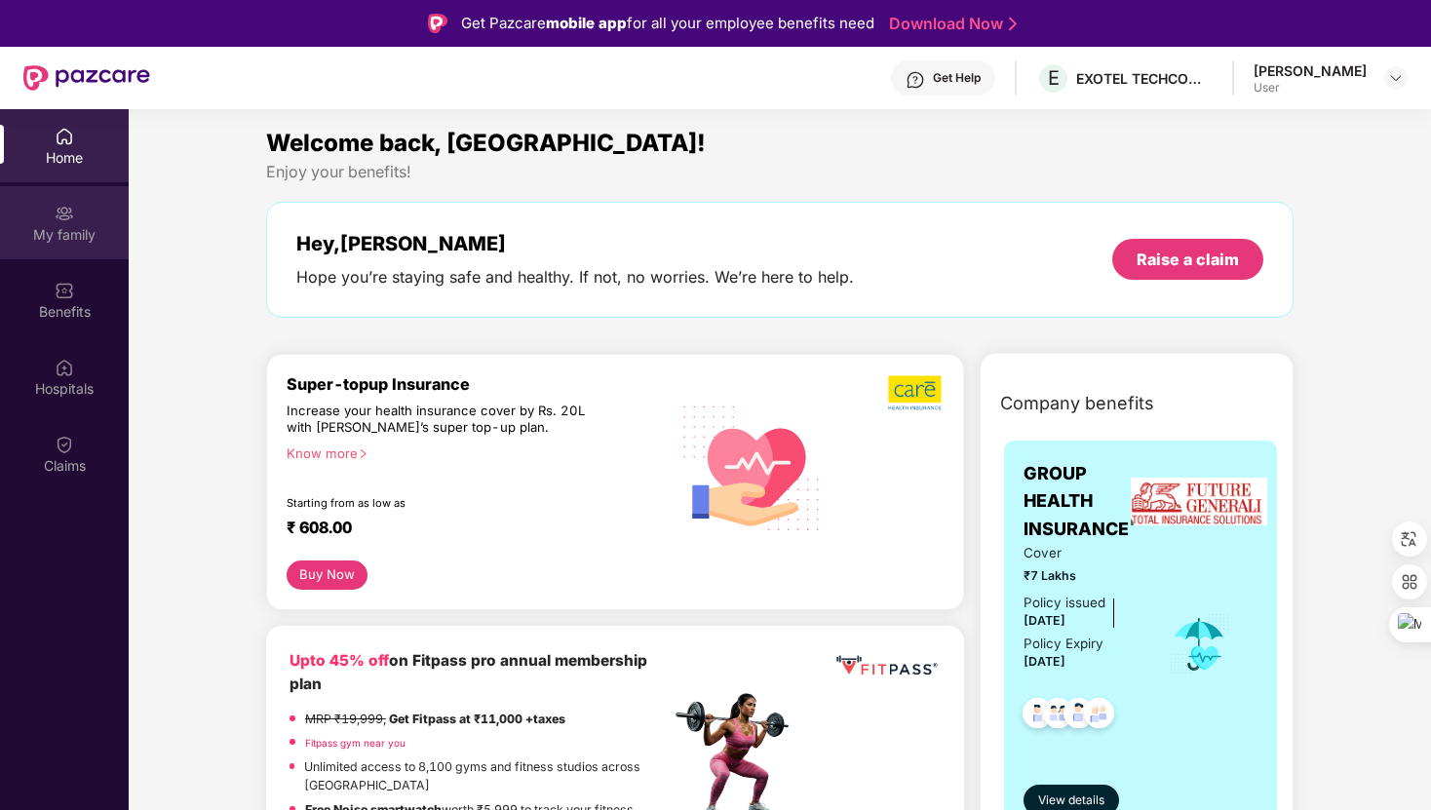
click at [61, 242] on div "My family" at bounding box center [64, 234] width 129 height 19
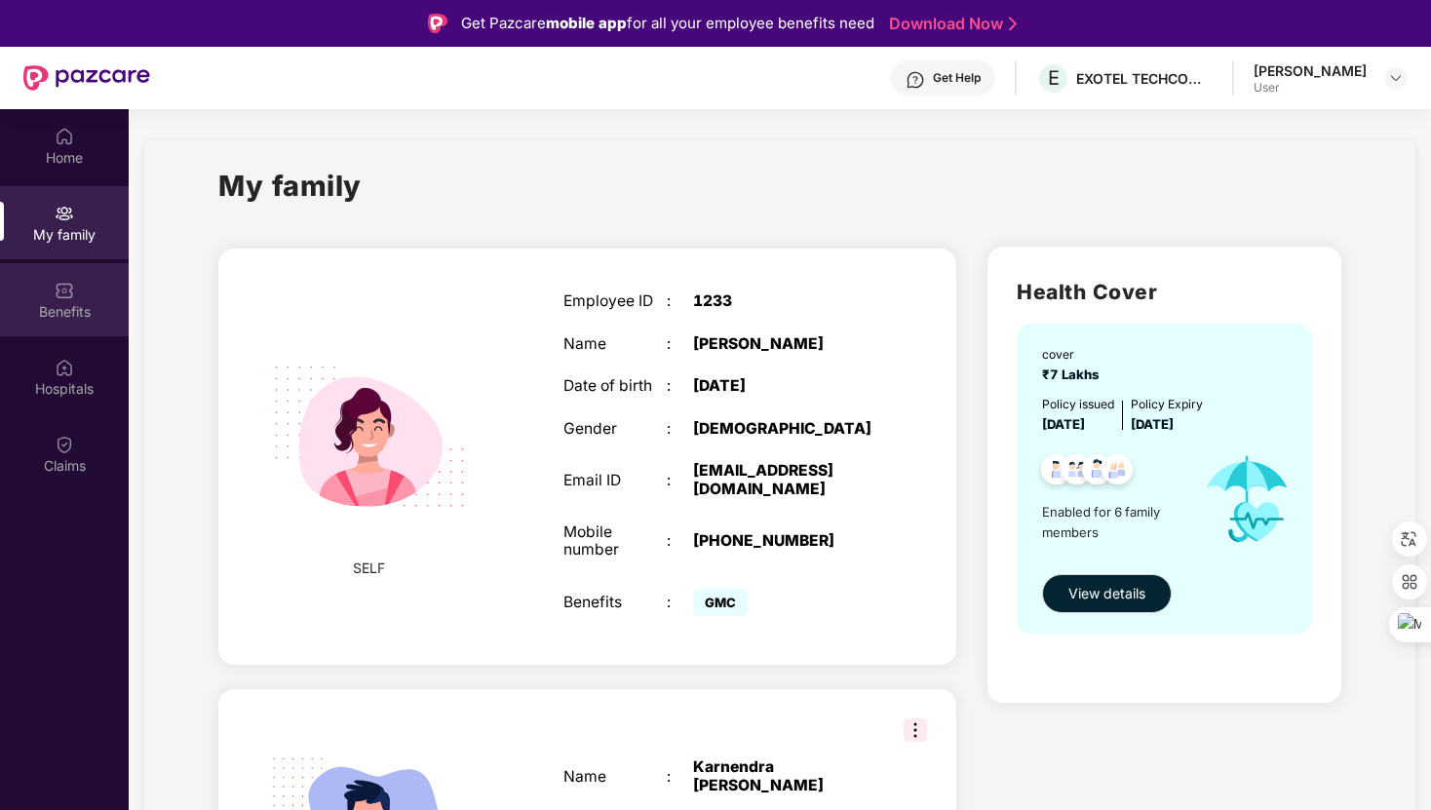
click at [68, 295] on img at bounding box center [64, 290] width 19 height 19
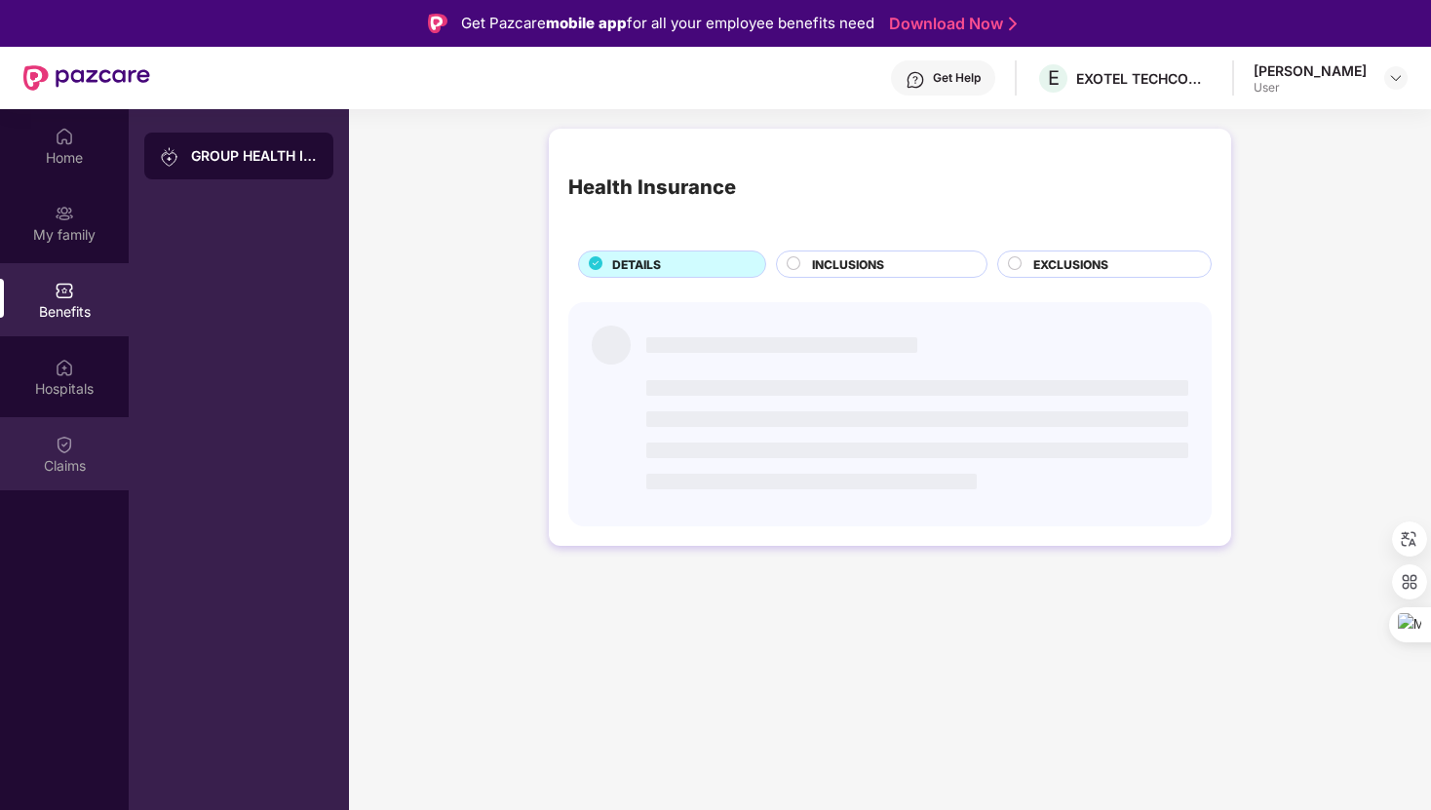
click at [75, 465] on div "Claims" at bounding box center [64, 465] width 129 height 19
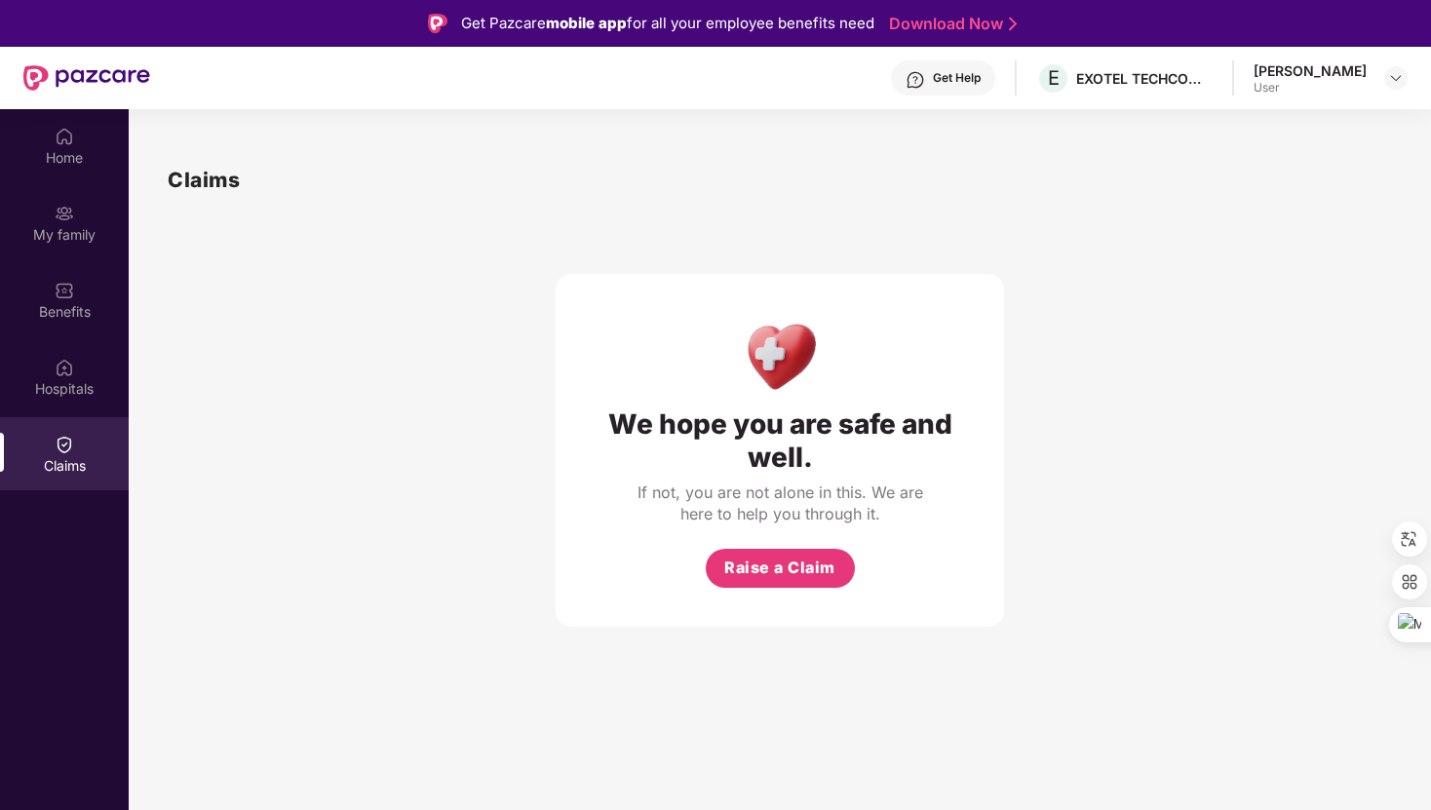
click at [981, 79] on div "Get Help" at bounding box center [957, 78] width 48 height 16
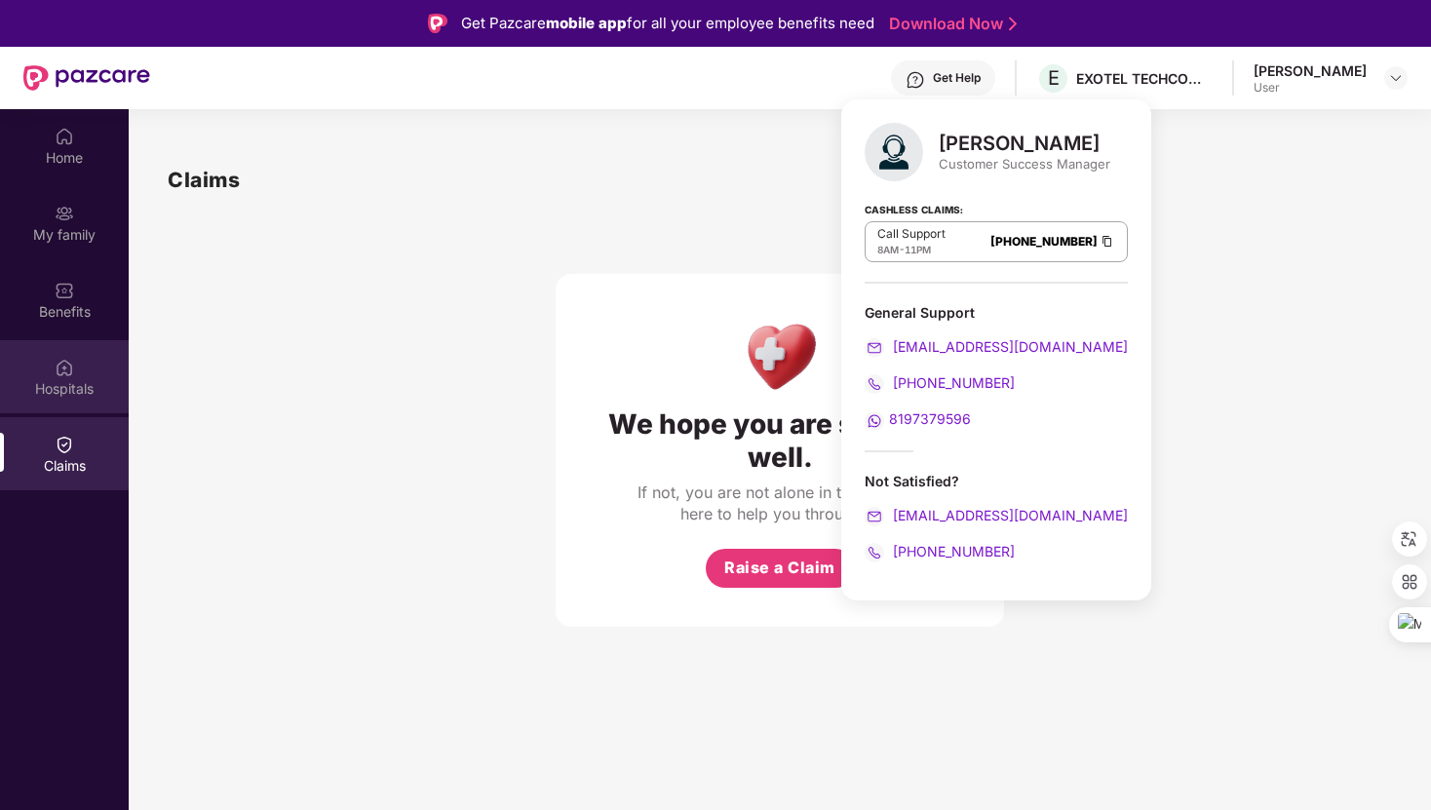
click at [47, 381] on div "Hospitals" at bounding box center [64, 388] width 129 height 19
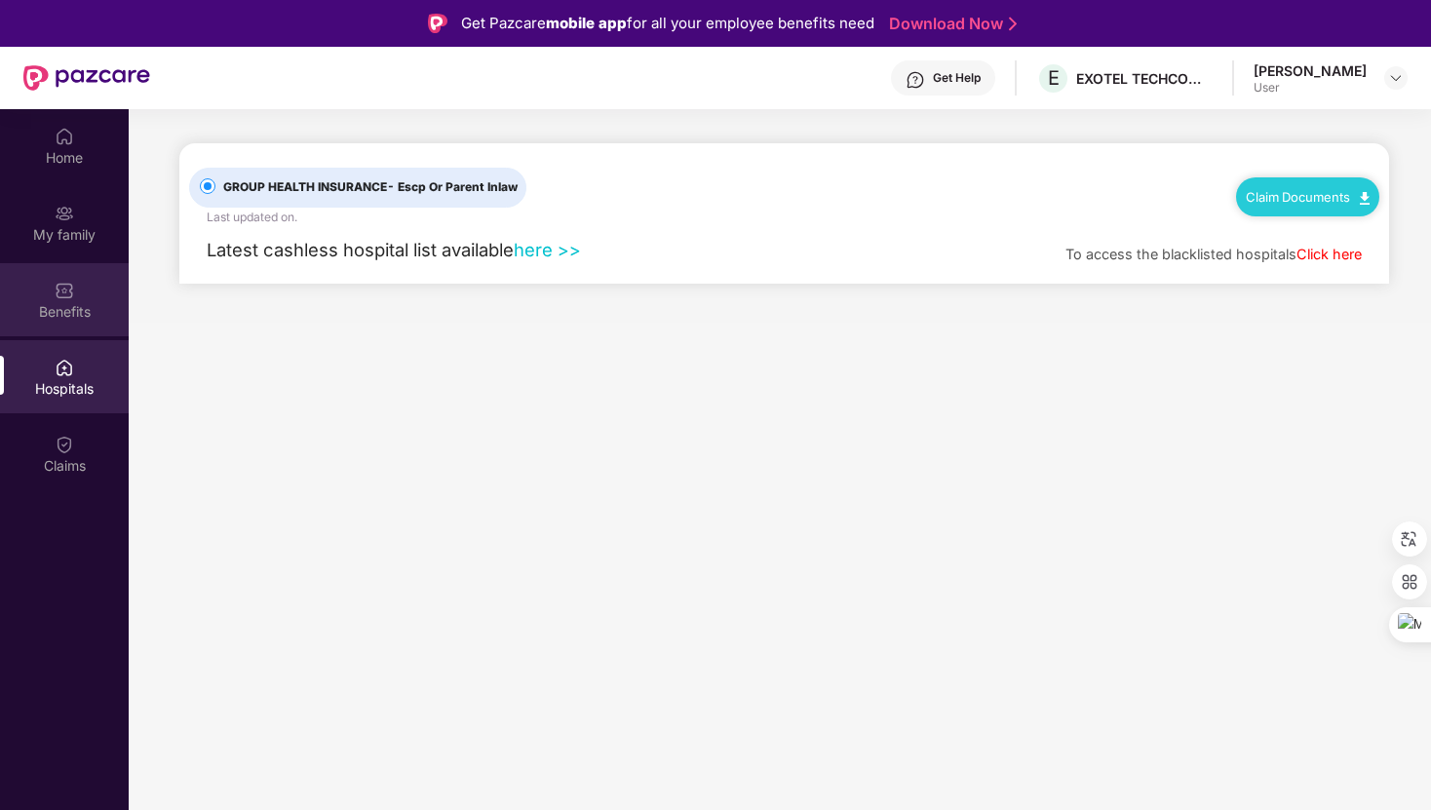
click at [58, 284] on img at bounding box center [64, 290] width 19 height 19
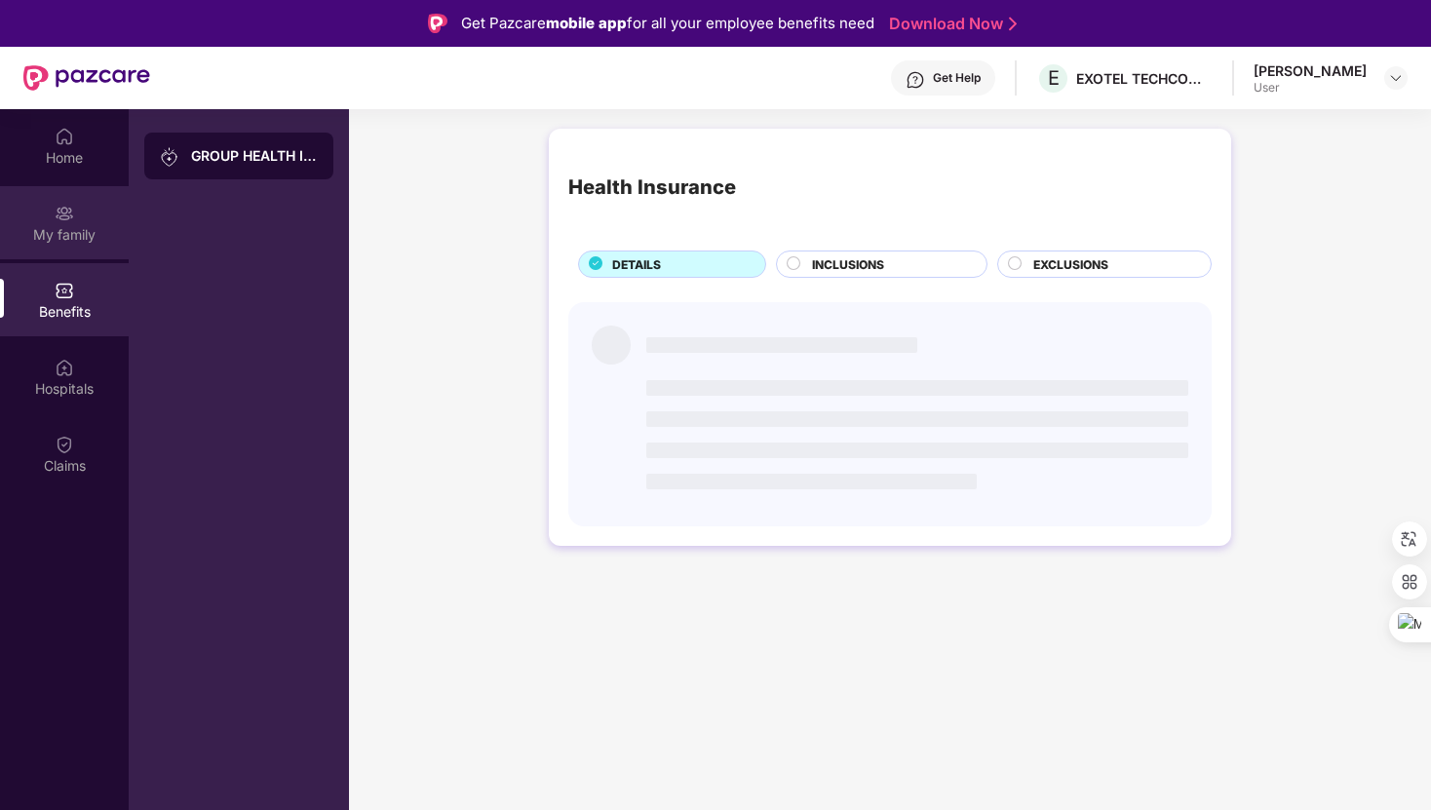
click at [57, 213] on img at bounding box center [64, 213] width 19 height 19
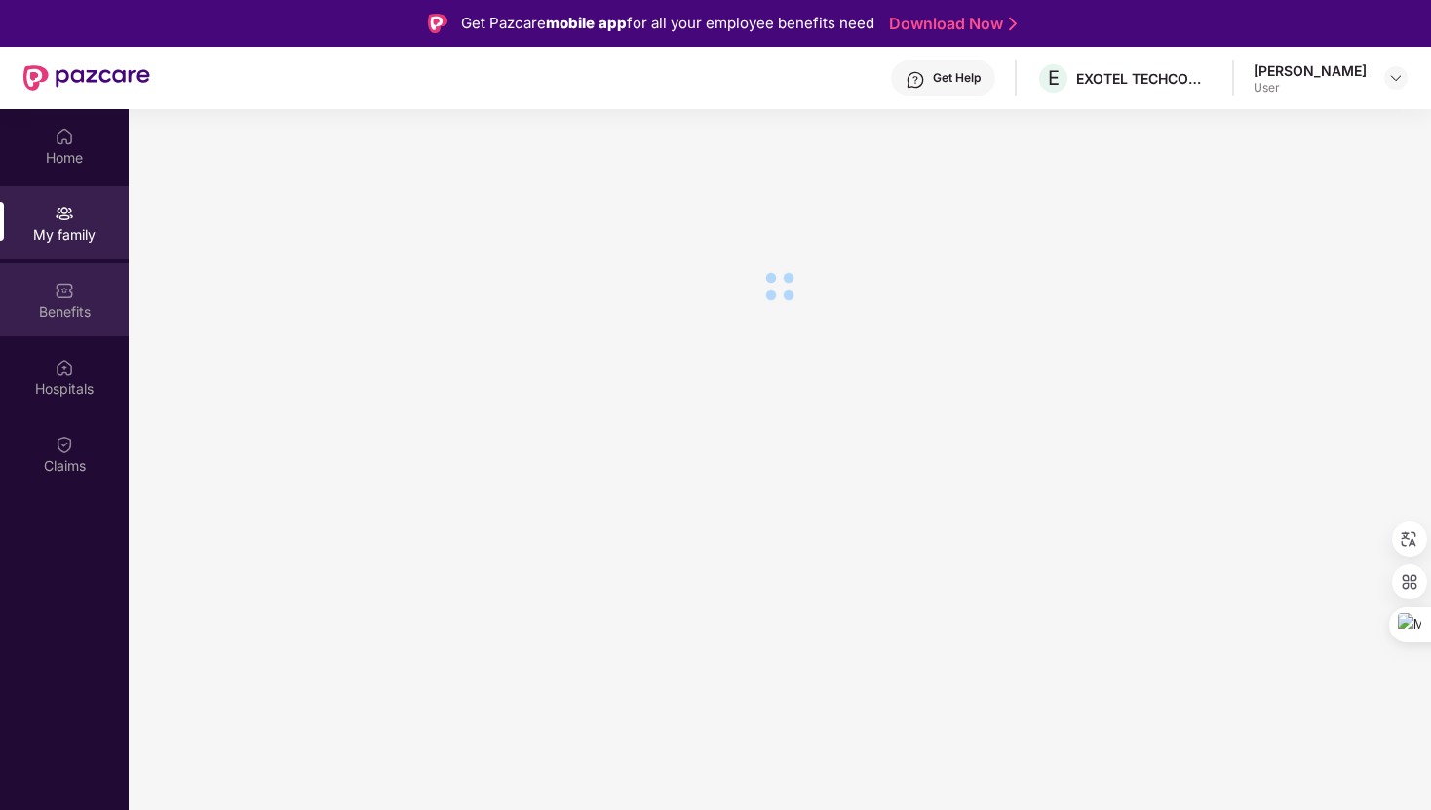
click at [87, 317] on div "Benefits" at bounding box center [64, 311] width 129 height 19
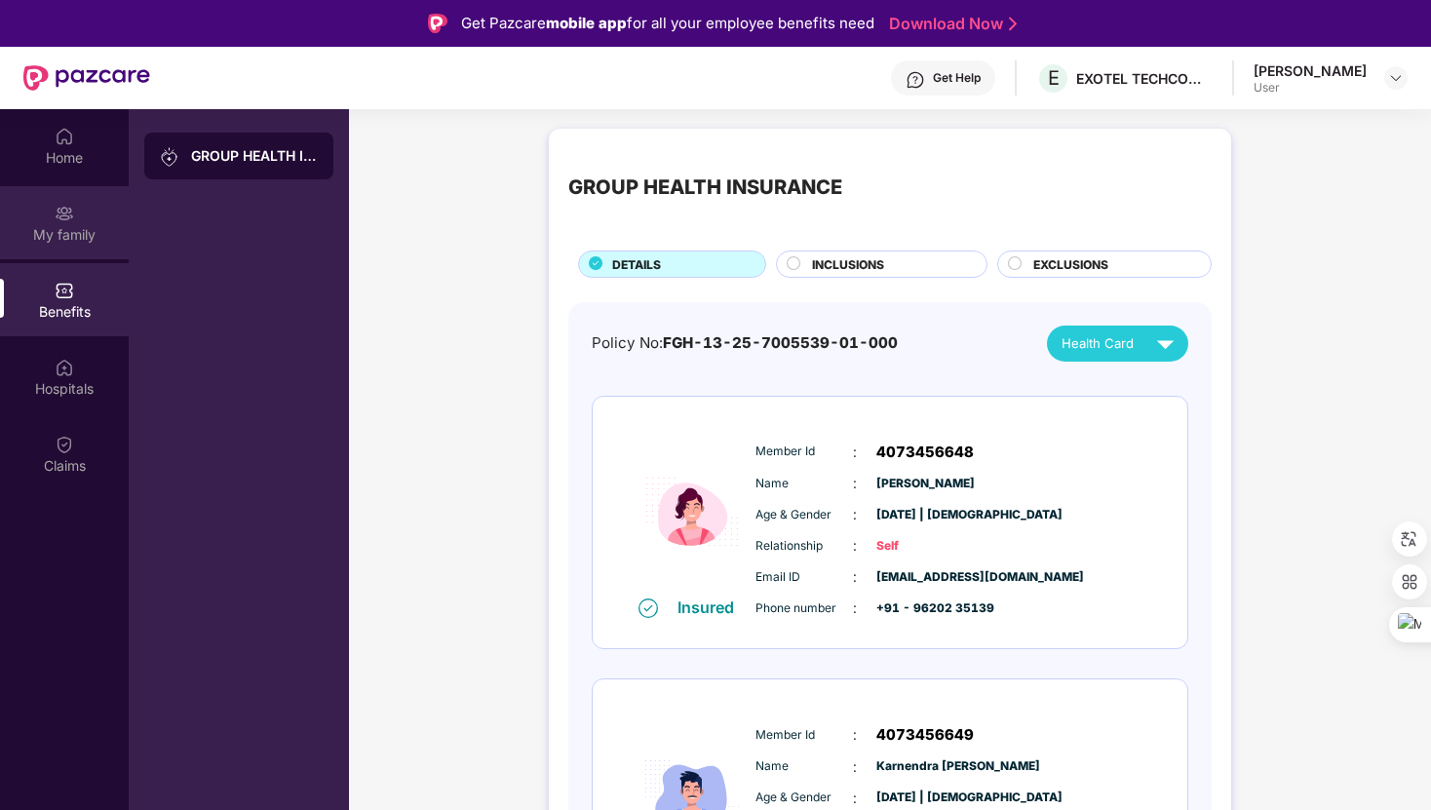
click at [73, 229] on div "My family" at bounding box center [64, 234] width 129 height 19
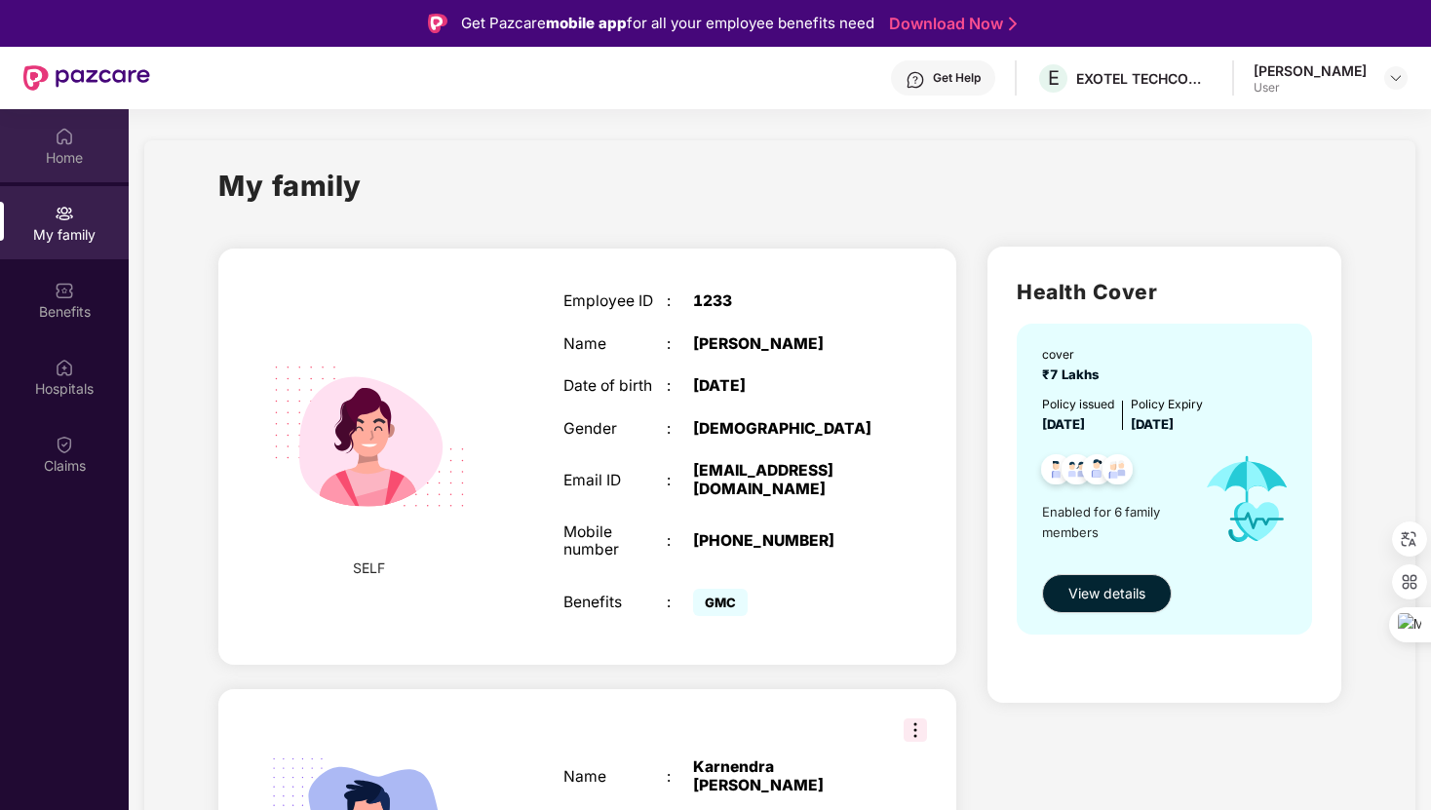
click at [57, 156] on div "Home" at bounding box center [64, 157] width 129 height 19
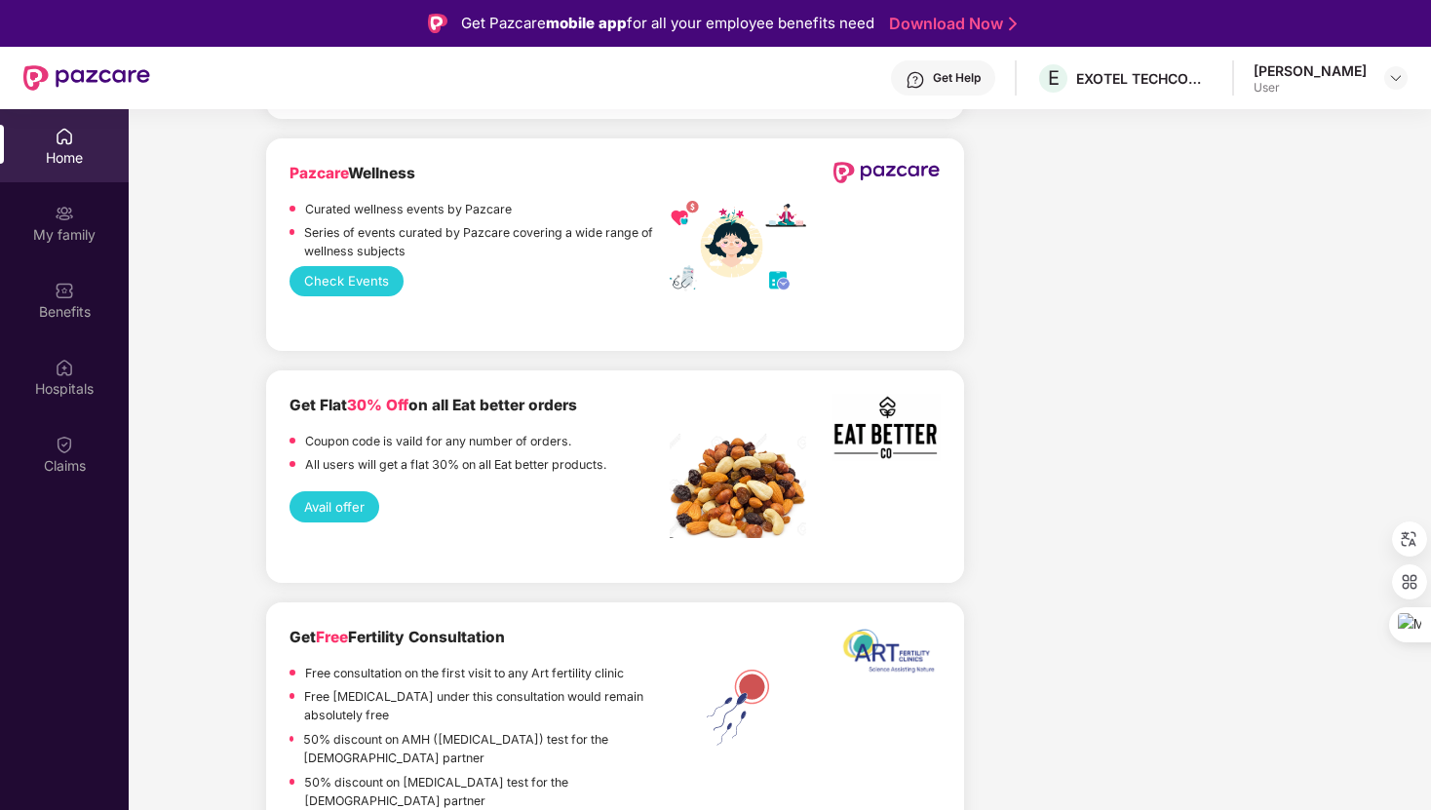
scroll to position [2823, 0]
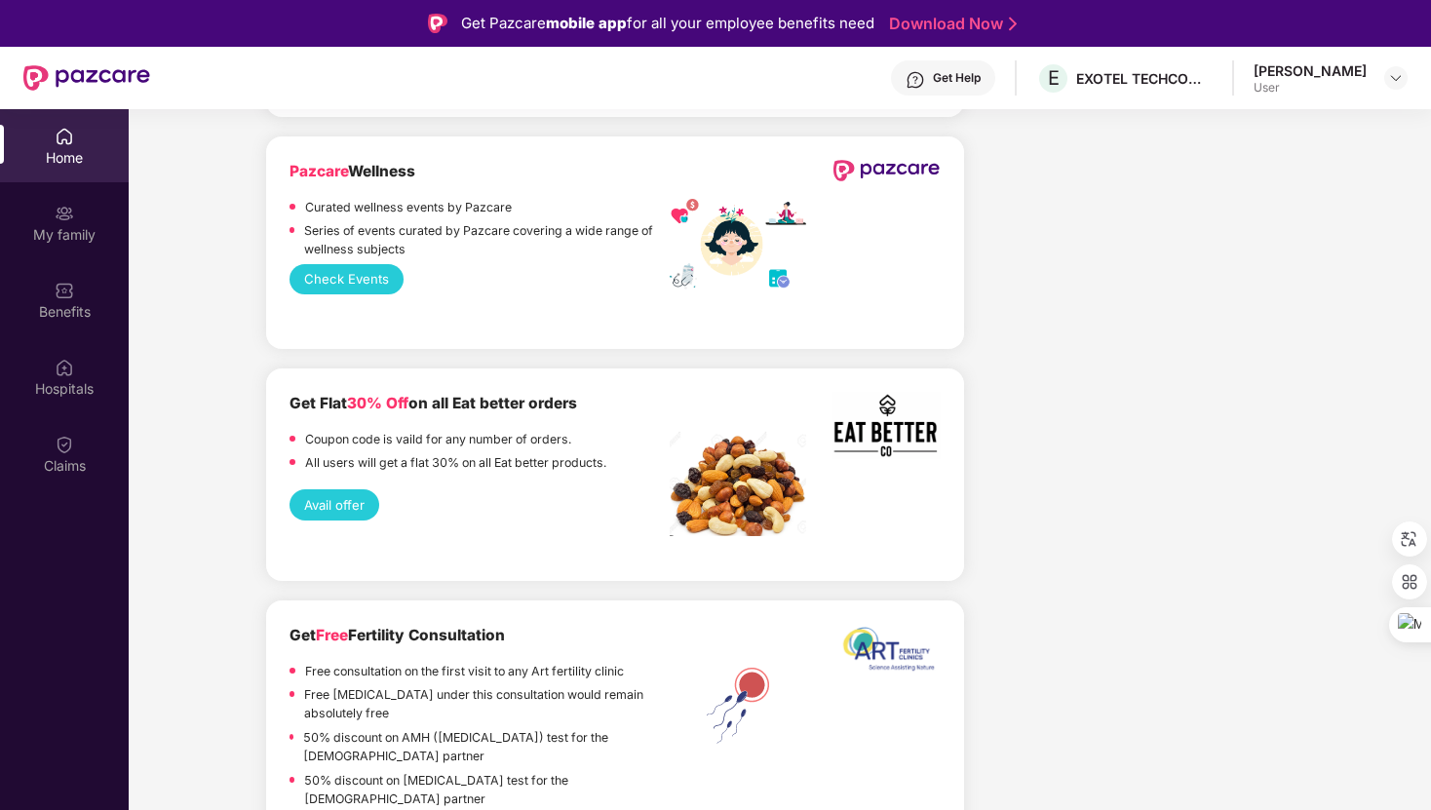
click at [357, 264] on button "Check Events" at bounding box center [347, 279] width 114 height 30
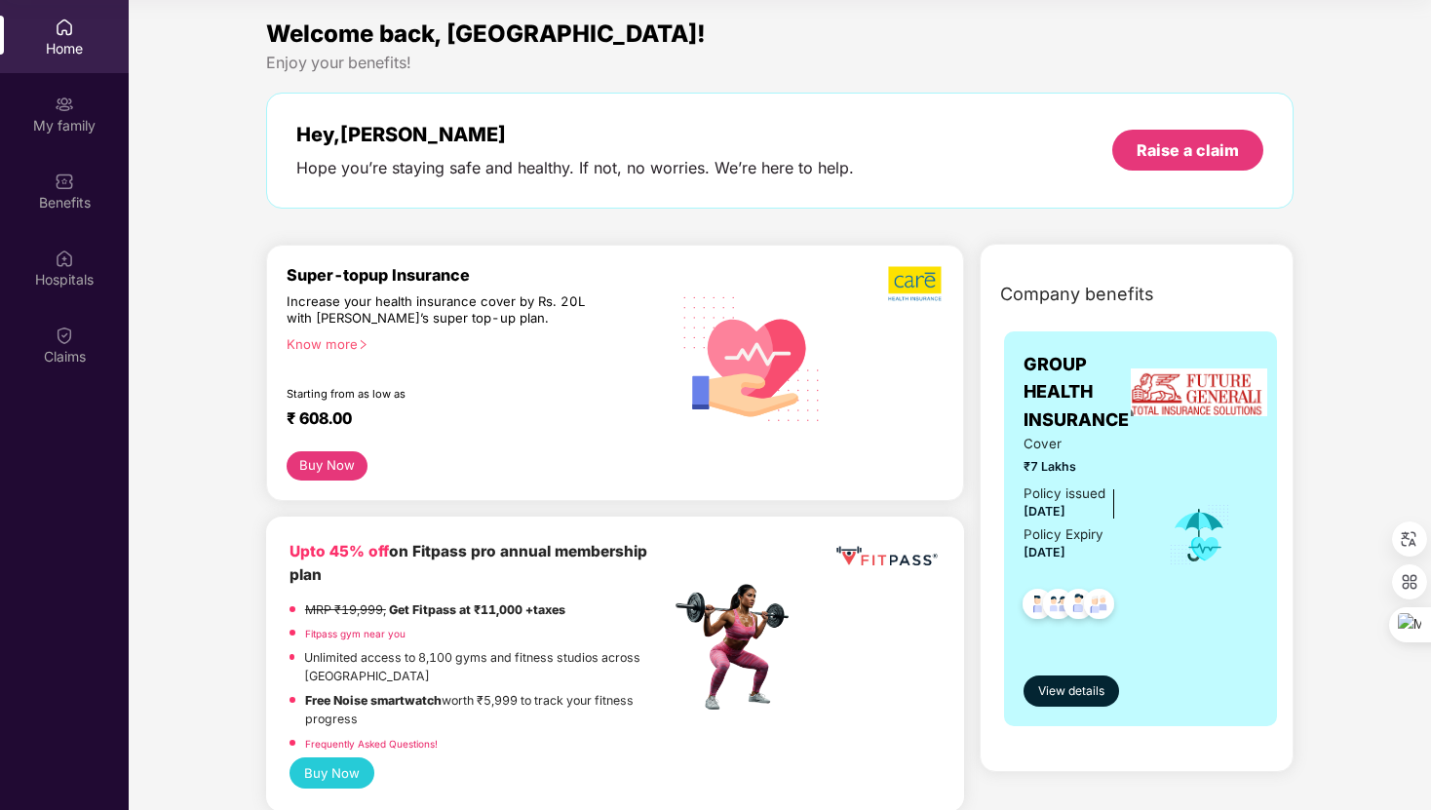
scroll to position [0, 0]
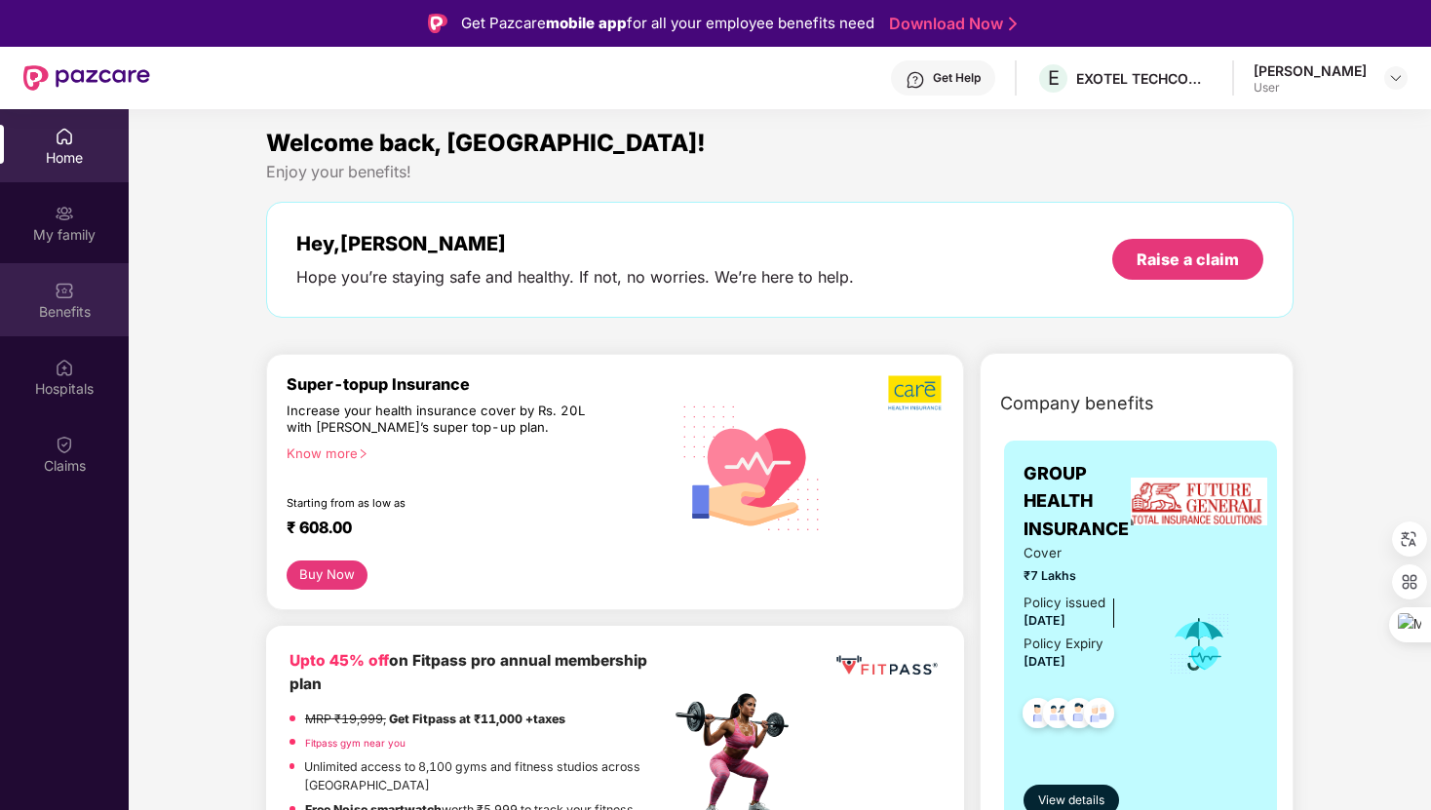
click at [46, 292] on div "Benefits" at bounding box center [64, 299] width 129 height 73
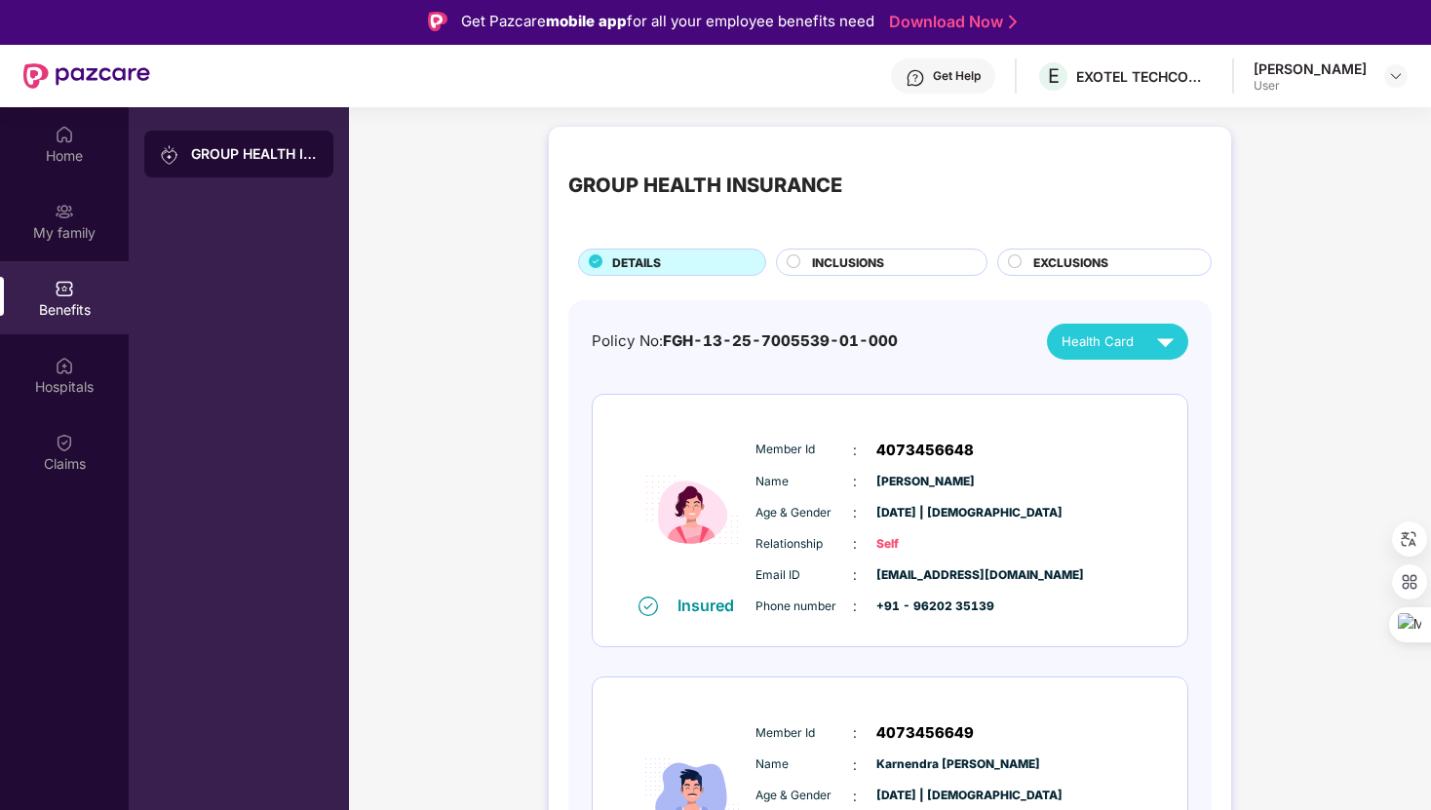
click at [1086, 258] on span "EXCLUSIONS" at bounding box center [1070, 262] width 75 height 19
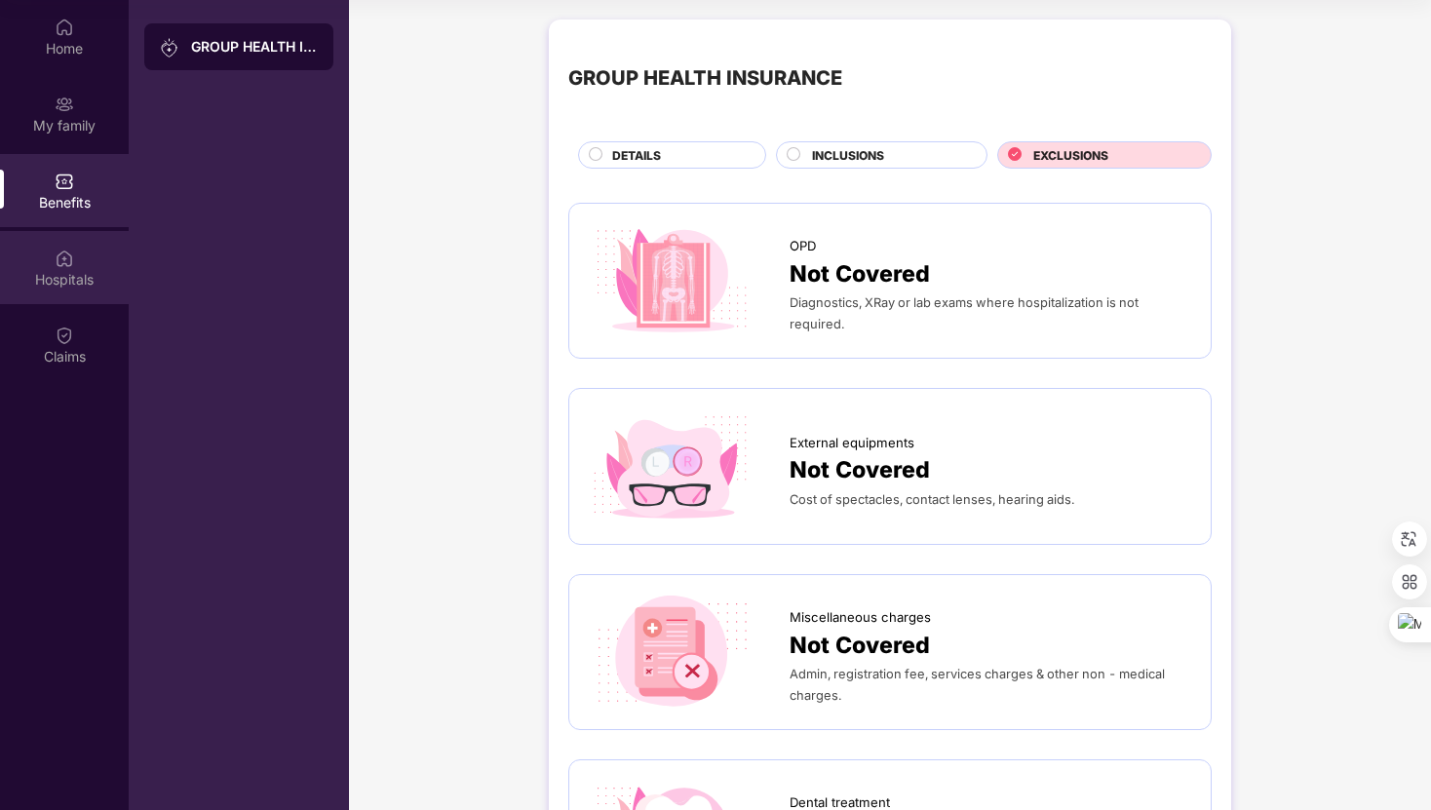
click at [69, 264] on img at bounding box center [64, 258] width 19 height 19
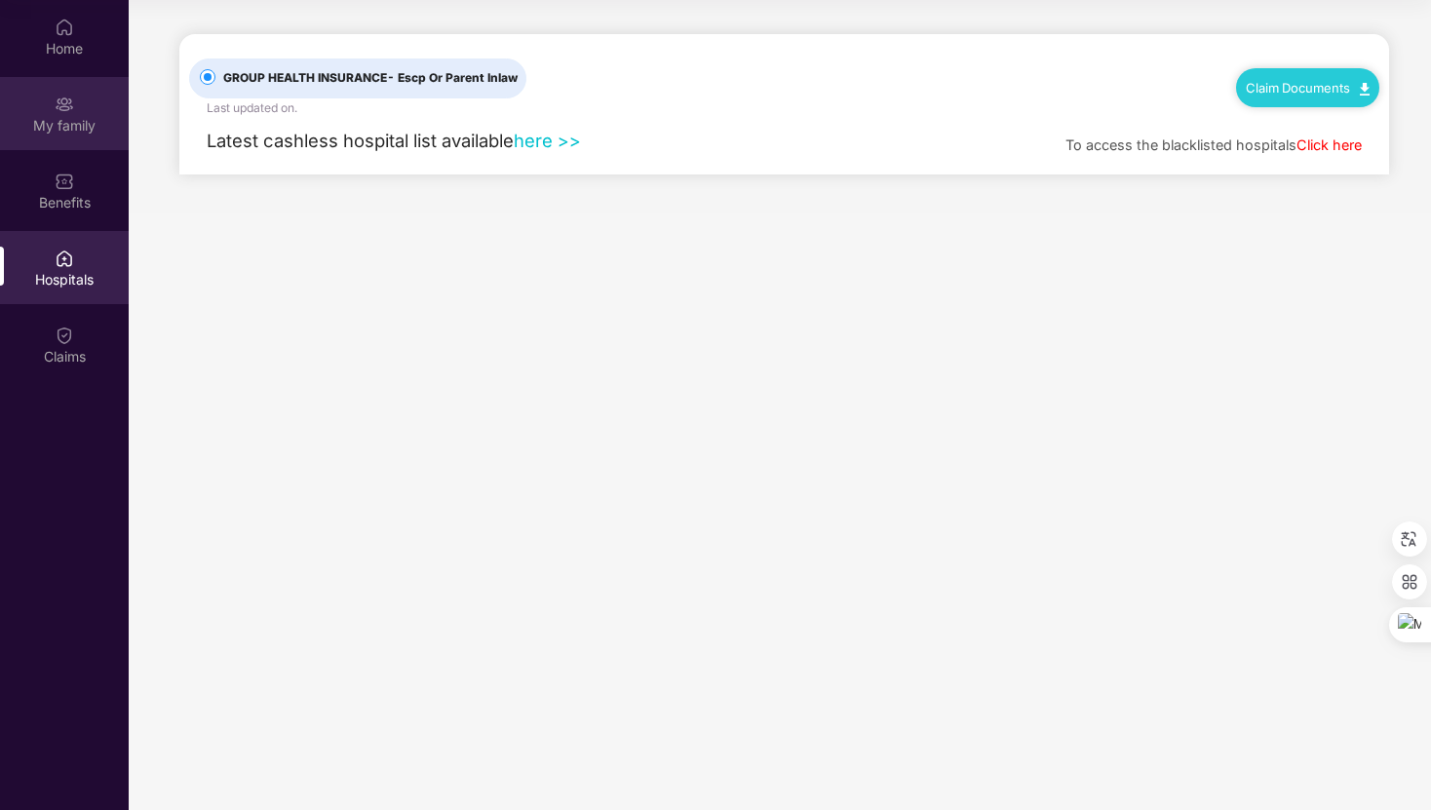
click at [63, 117] on div "My family" at bounding box center [64, 125] width 129 height 19
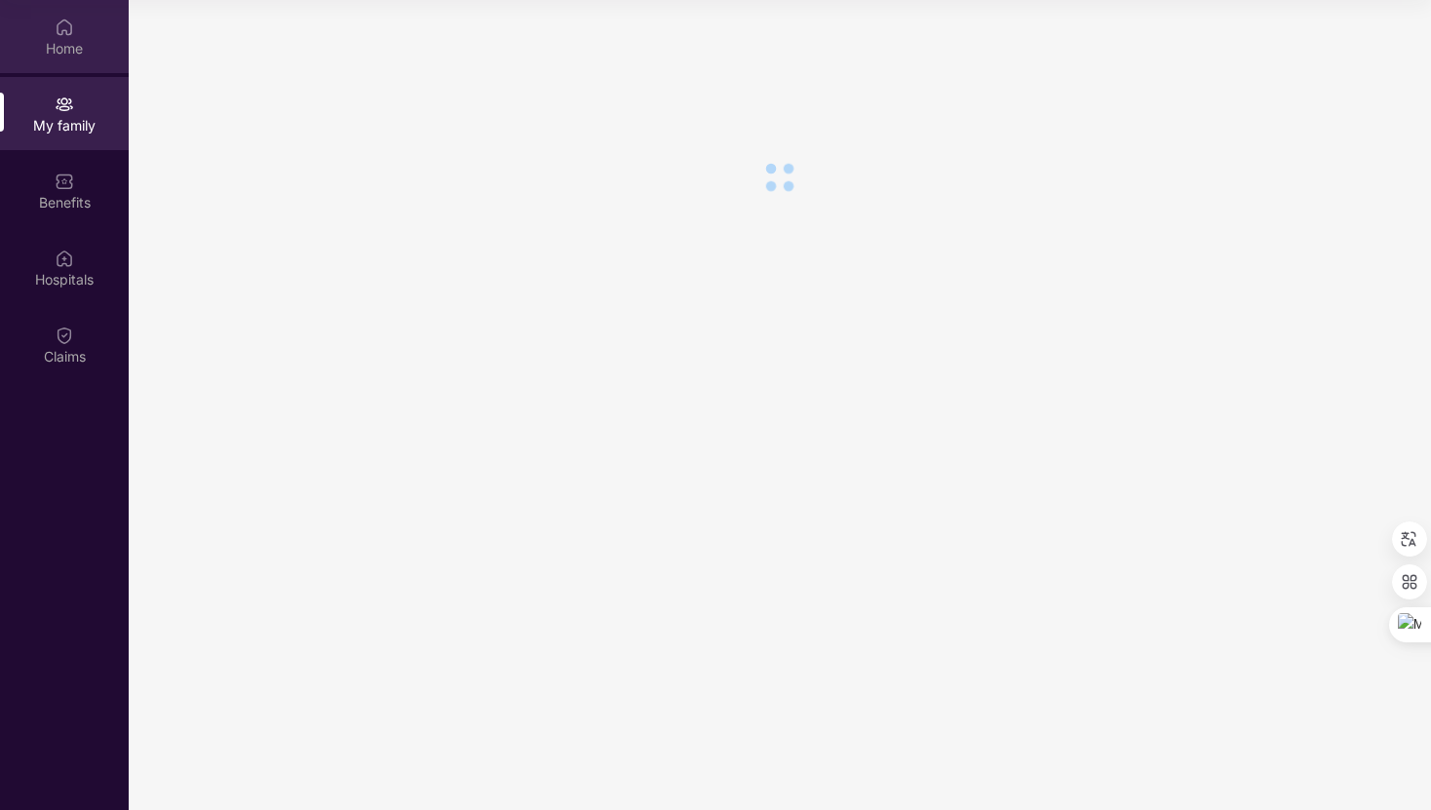
click at [61, 37] on div "Home" at bounding box center [64, 36] width 129 height 73
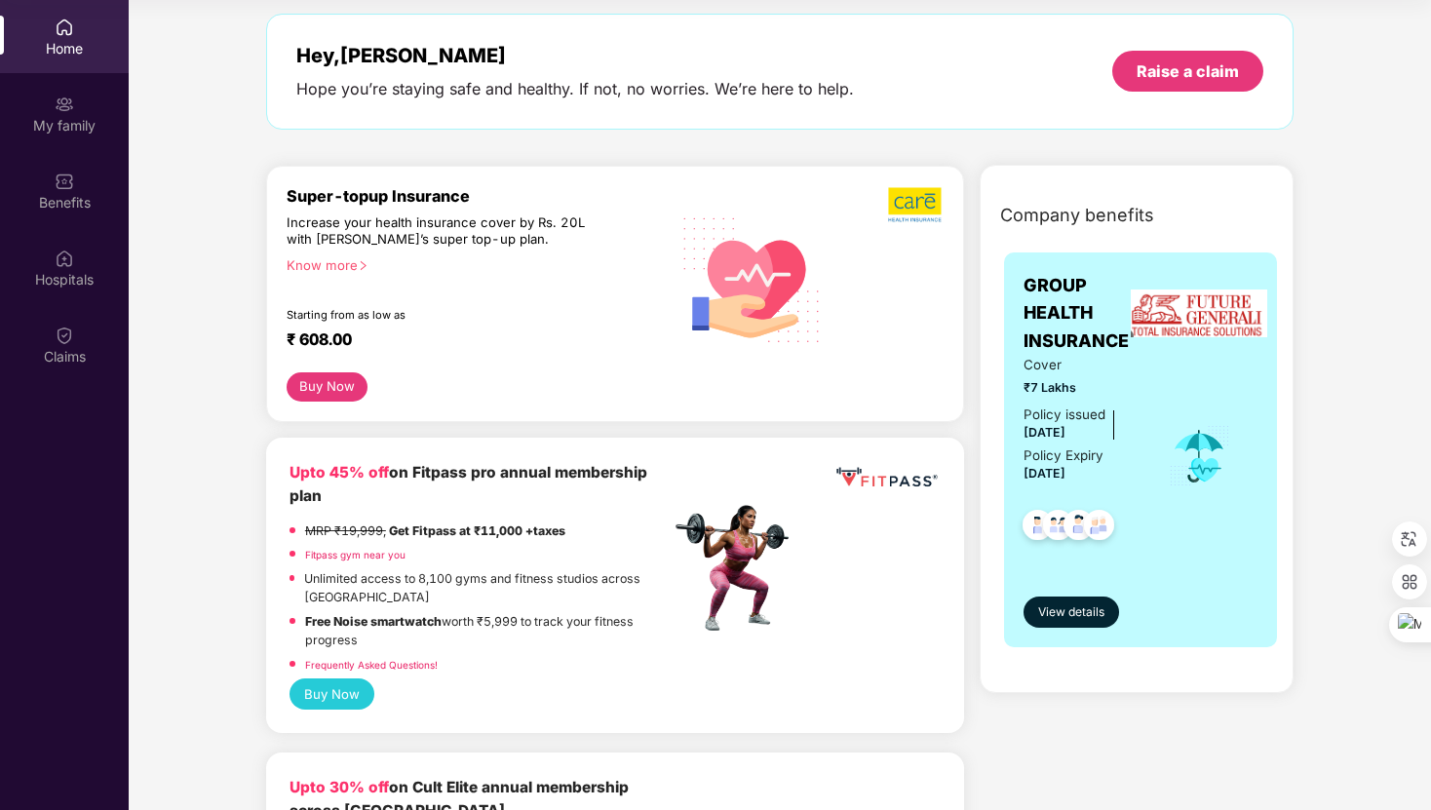
scroll to position [91, 0]
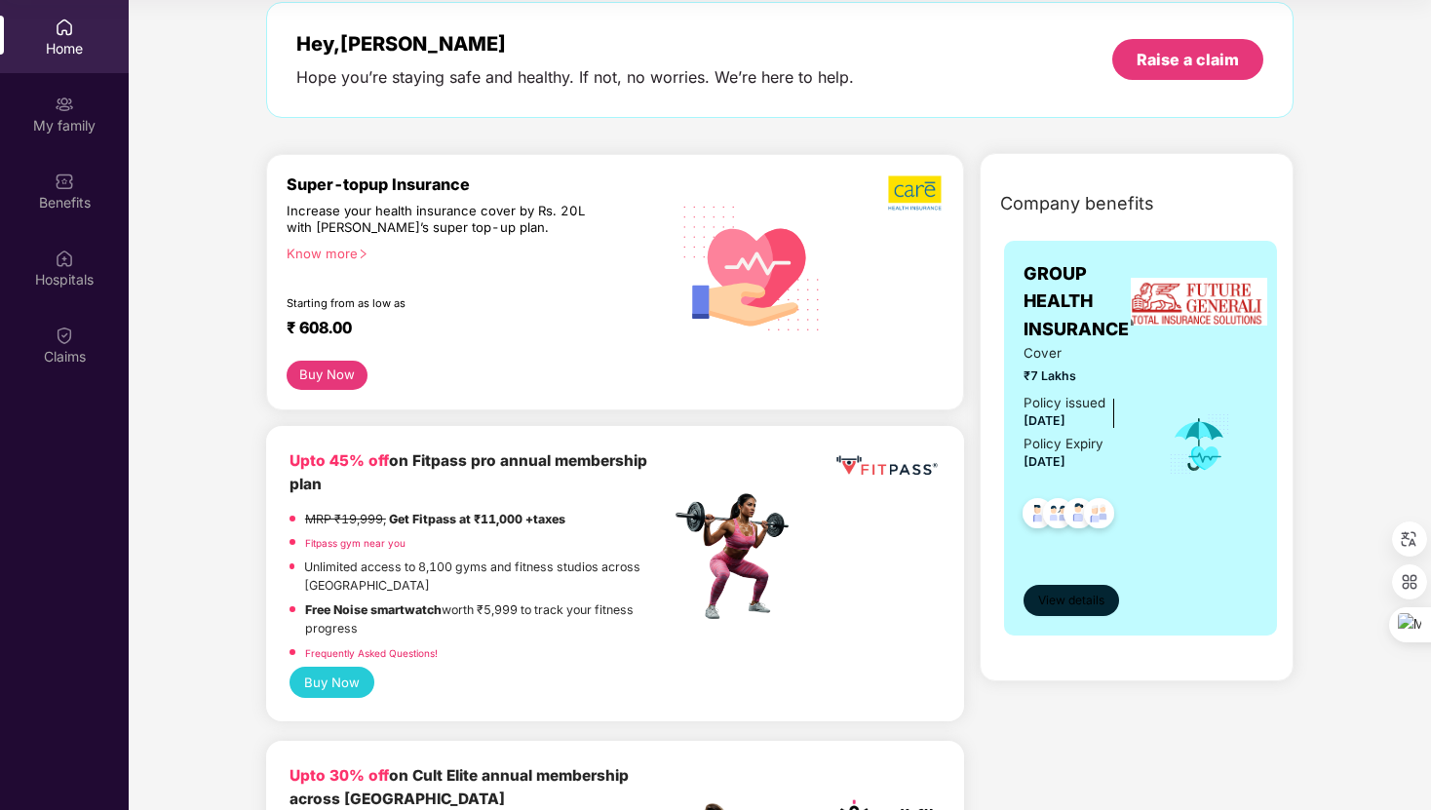
click at [1085, 597] on span "View details" at bounding box center [1071, 601] width 66 height 19
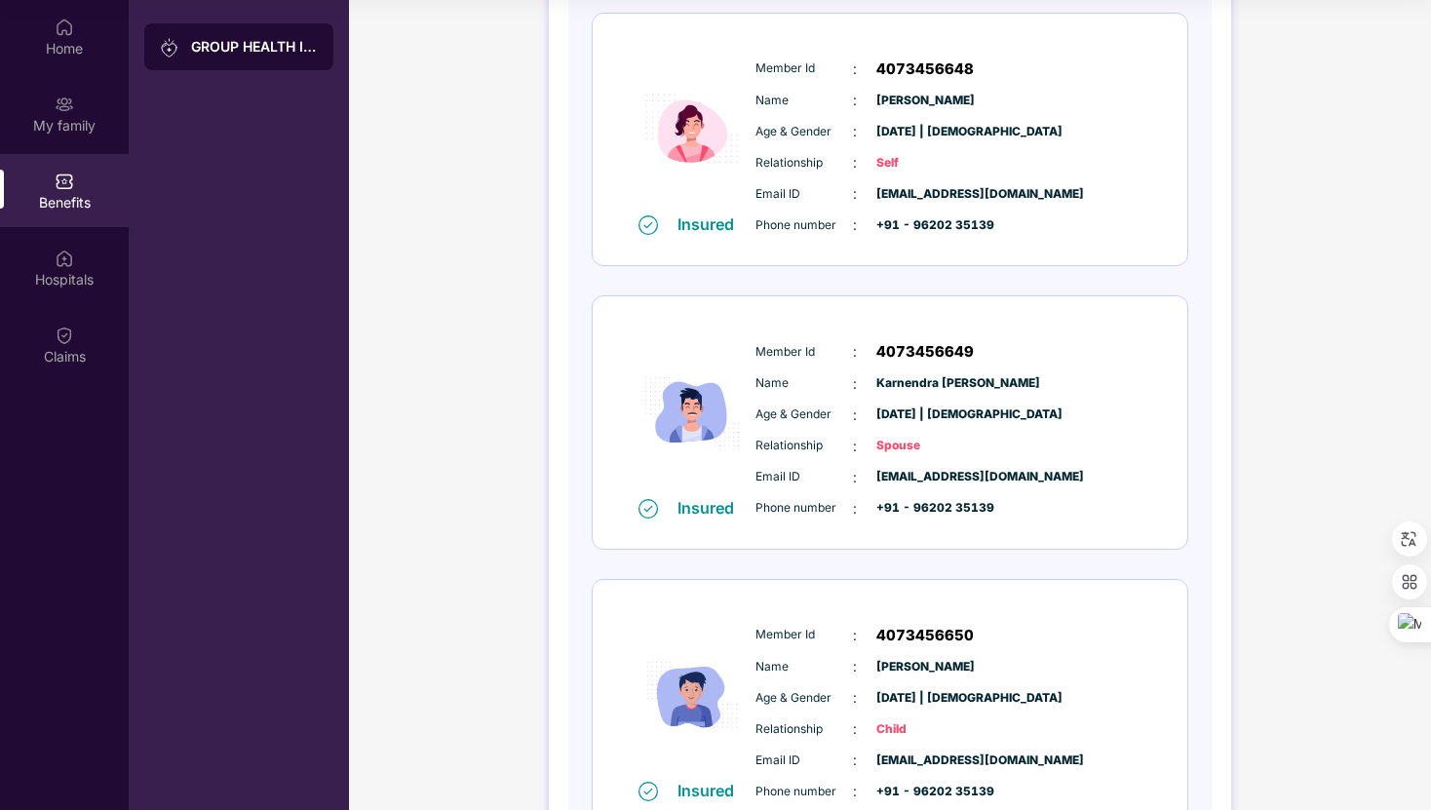
scroll to position [0, 0]
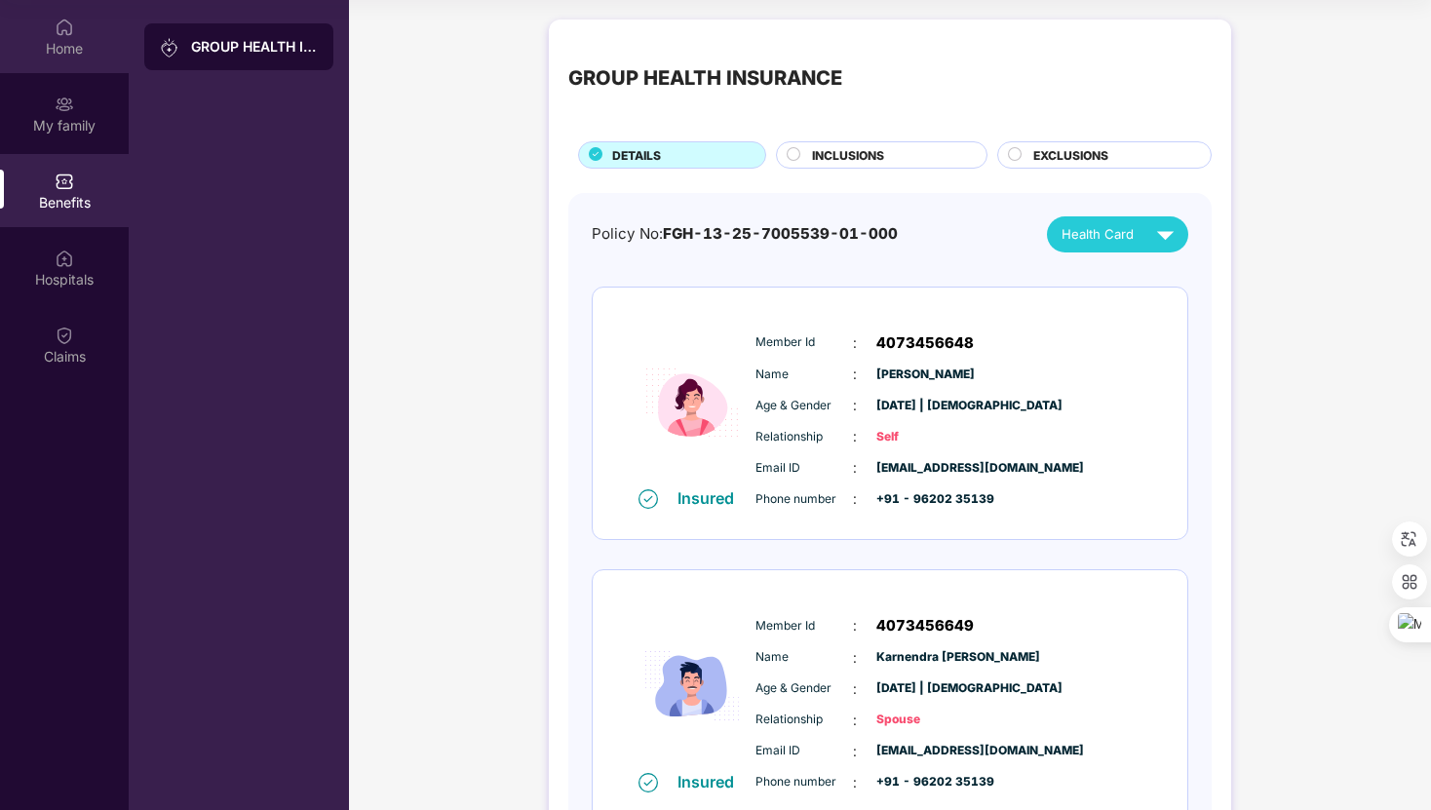
click at [67, 47] on div "Home" at bounding box center [64, 48] width 129 height 19
